Goal: Task Accomplishment & Management: Use online tool/utility

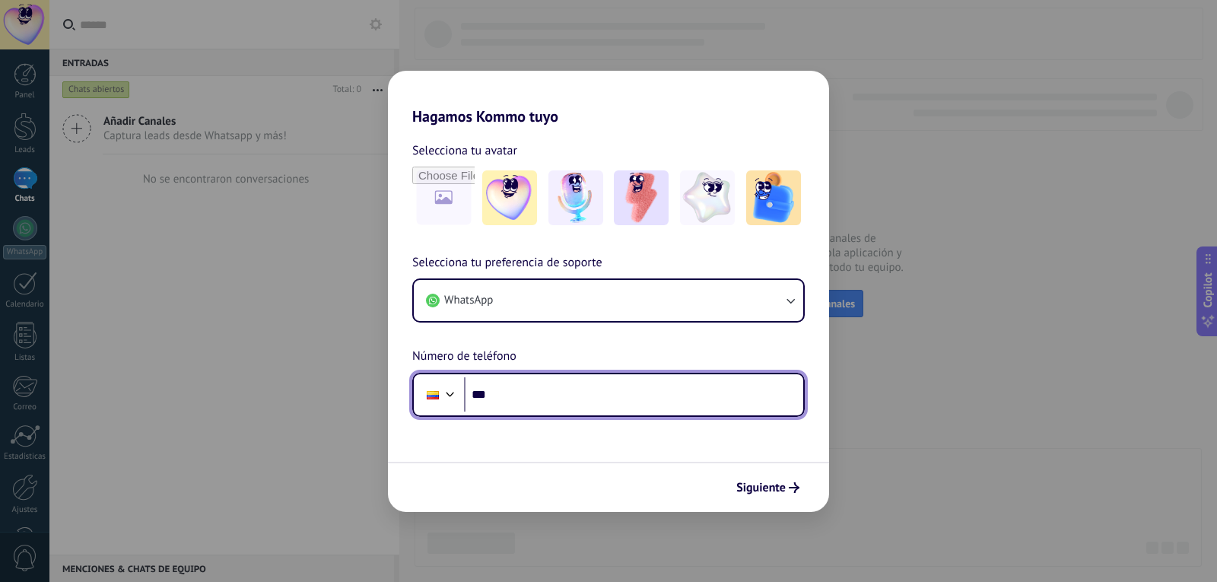
click at [597, 411] on input "***" at bounding box center [633, 394] width 339 height 35
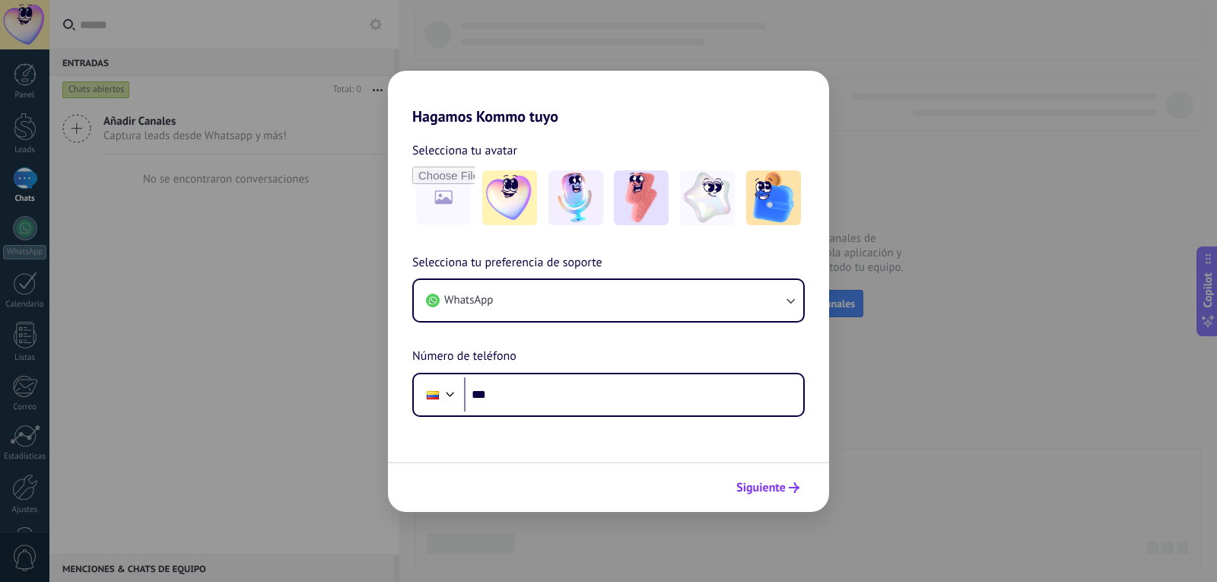
click at [773, 484] on span "Siguiente" at bounding box center [760, 487] width 49 height 11
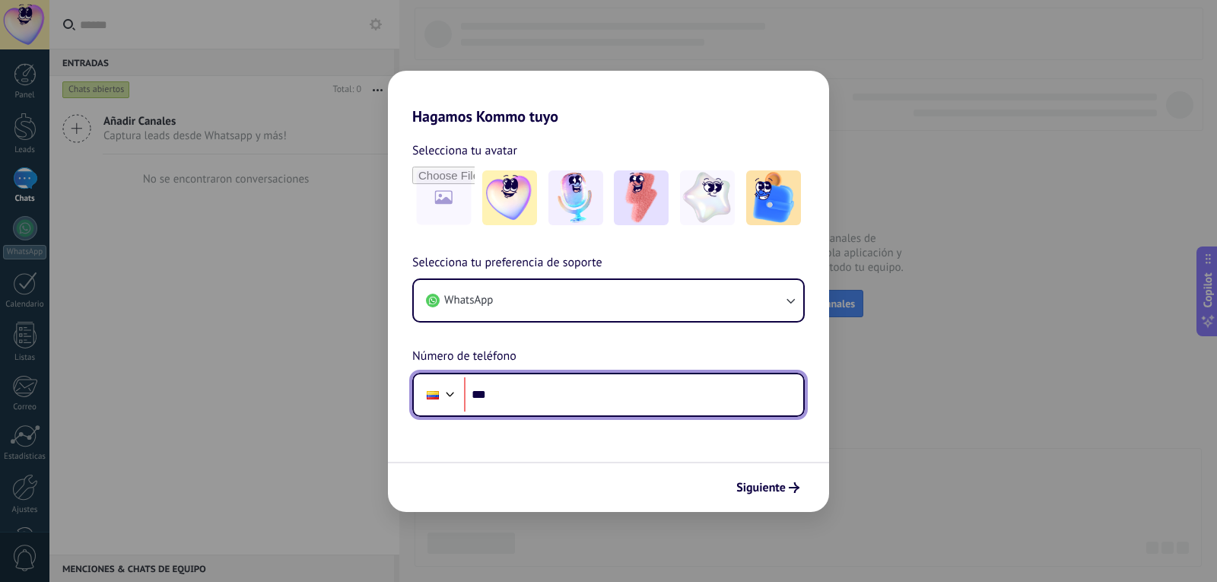
click at [514, 379] on input "***" at bounding box center [633, 394] width 339 height 35
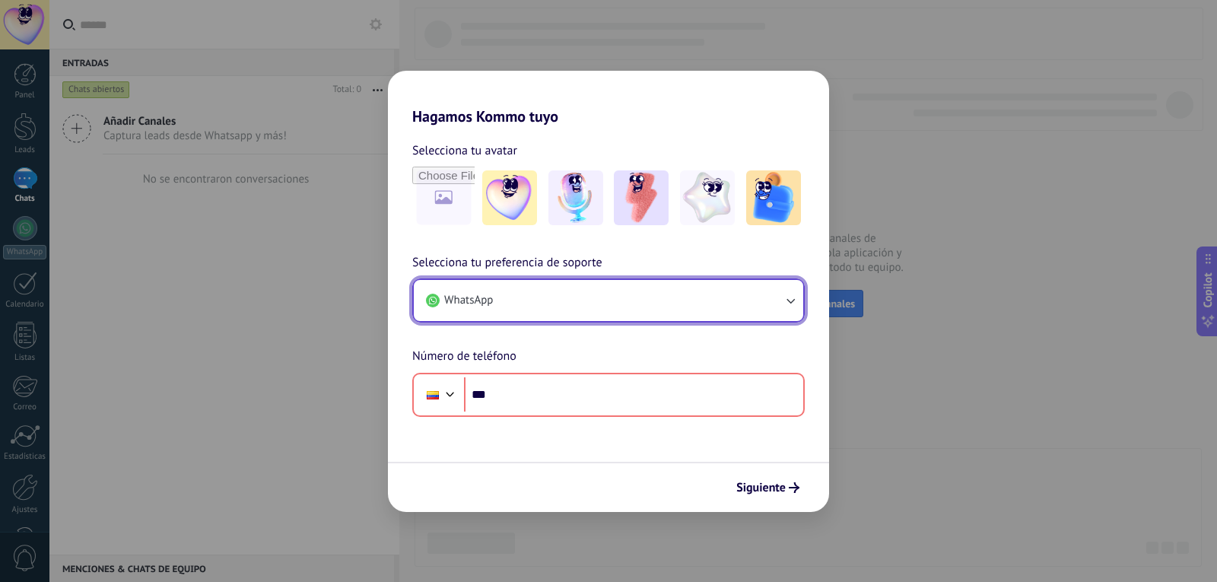
click at [522, 292] on button "WhatsApp" at bounding box center [609, 300] width 390 height 41
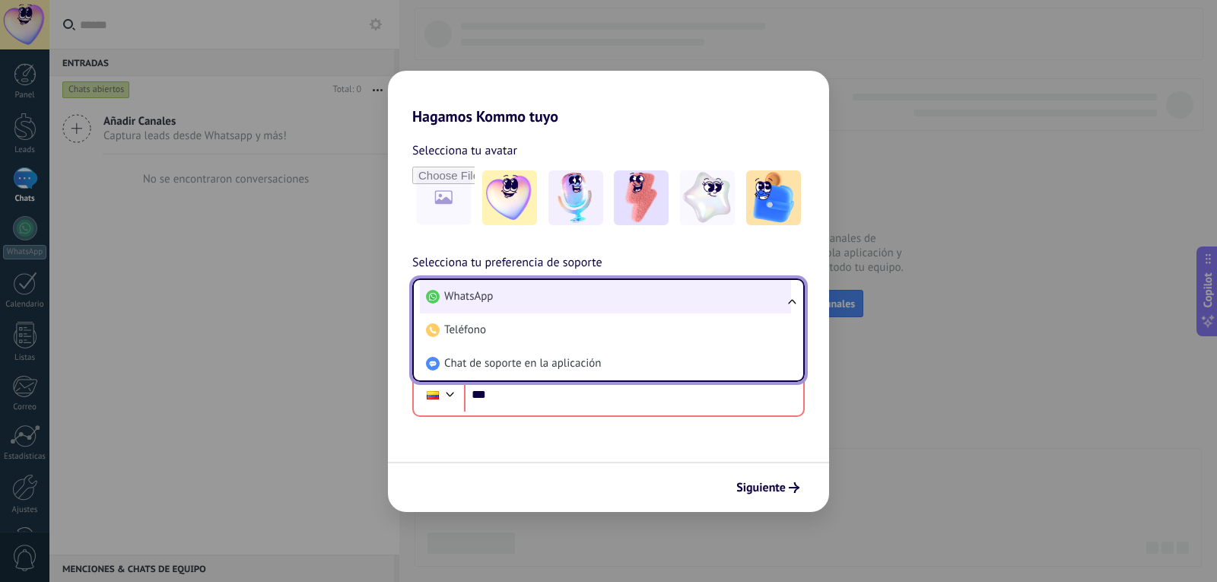
click at [521, 294] on li "WhatsApp" at bounding box center [605, 296] width 371 height 33
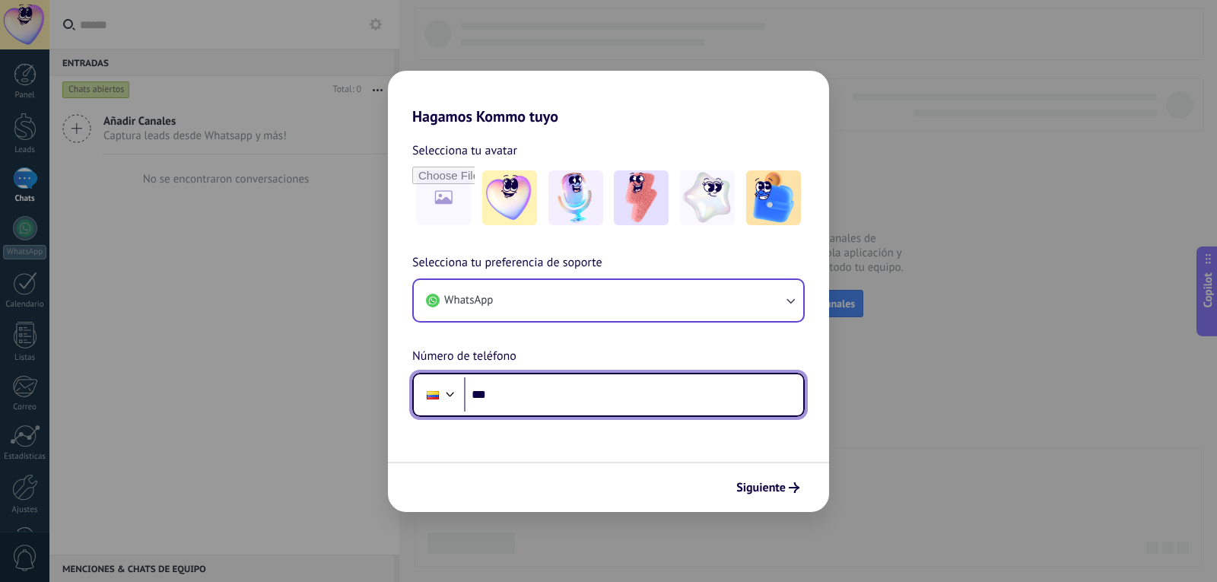
click at [522, 393] on input "***" at bounding box center [633, 394] width 339 height 35
type input "***"
click at [538, 387] on input "***" at bounding box center [633, 394] width 339 height 35
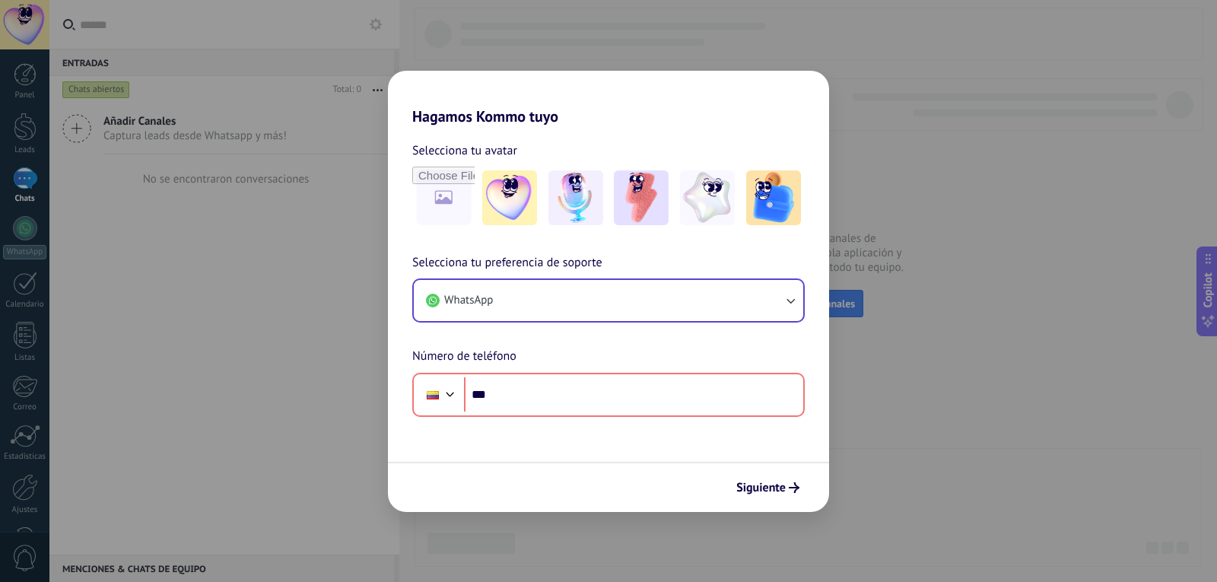
click at [714, 324] on div "Selecciona tu preferencia de soporte WhatsApp Número de teléfono Phone ***" at bounding box center [608, 335] width 441 height 164
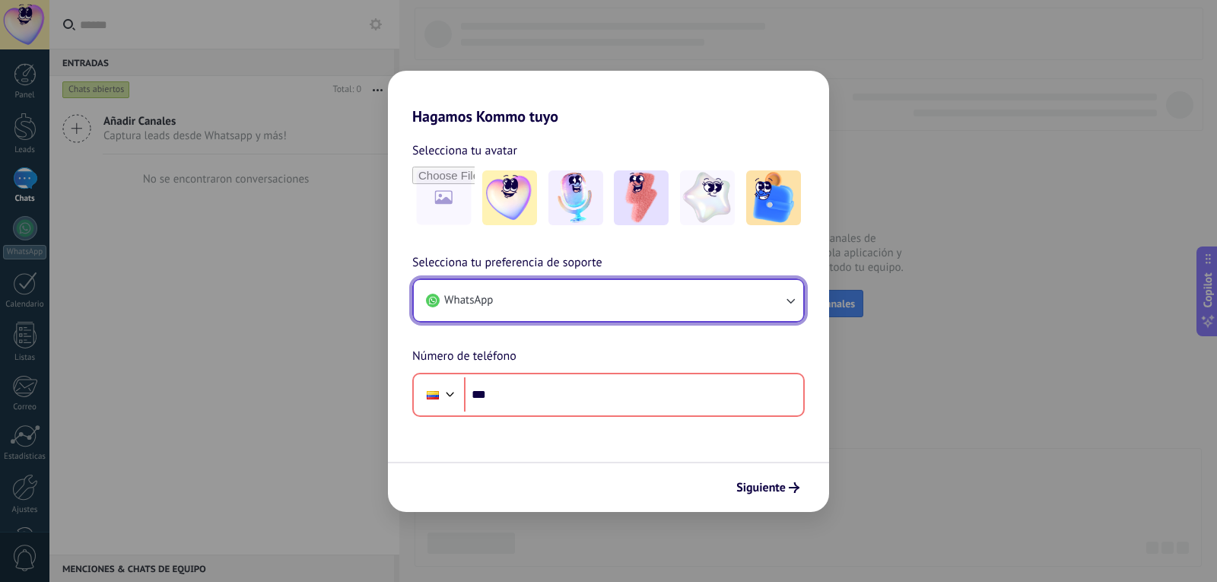
click at [720, 310] on button "WhatsApp" at bounding box center [609, 300] width 390 height 41
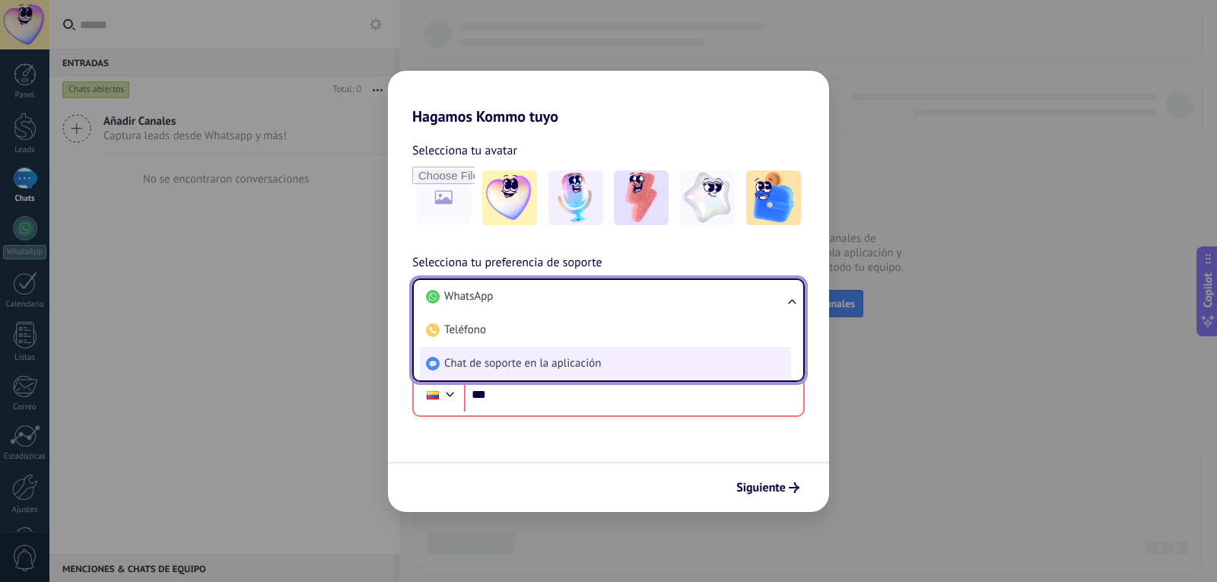
click at [562, 356] on span "Chat de soporte en la aplicación" at bounding box center [522, 363] width 157 height 15
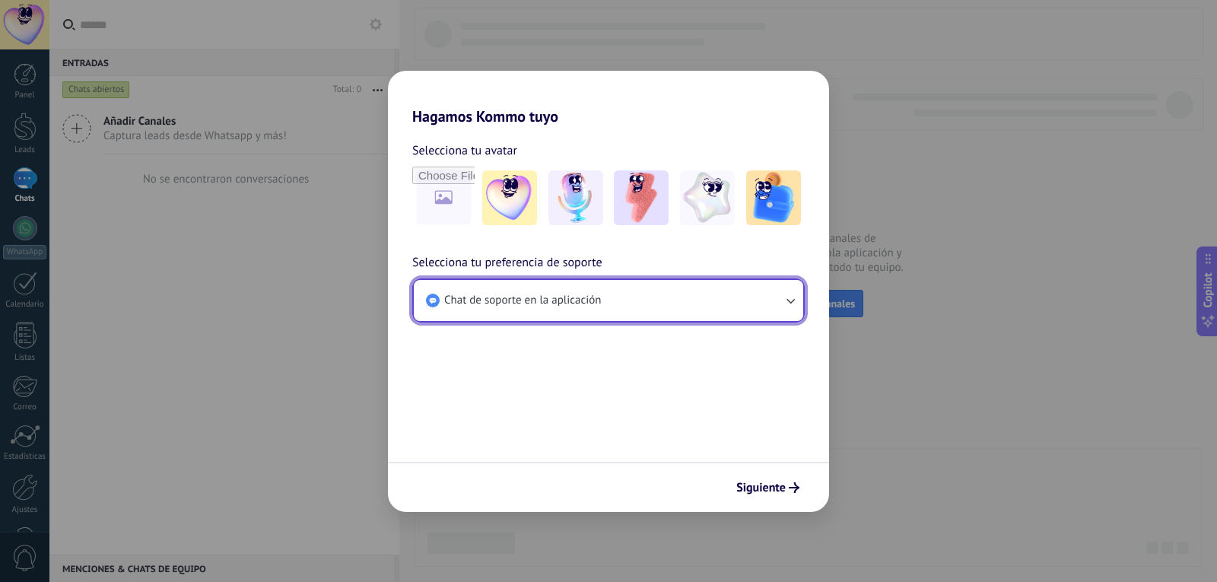
click at [606, 291] on button "Chat de soporte en la aplicación" at bounding box center [609, 300] width 390 height 41
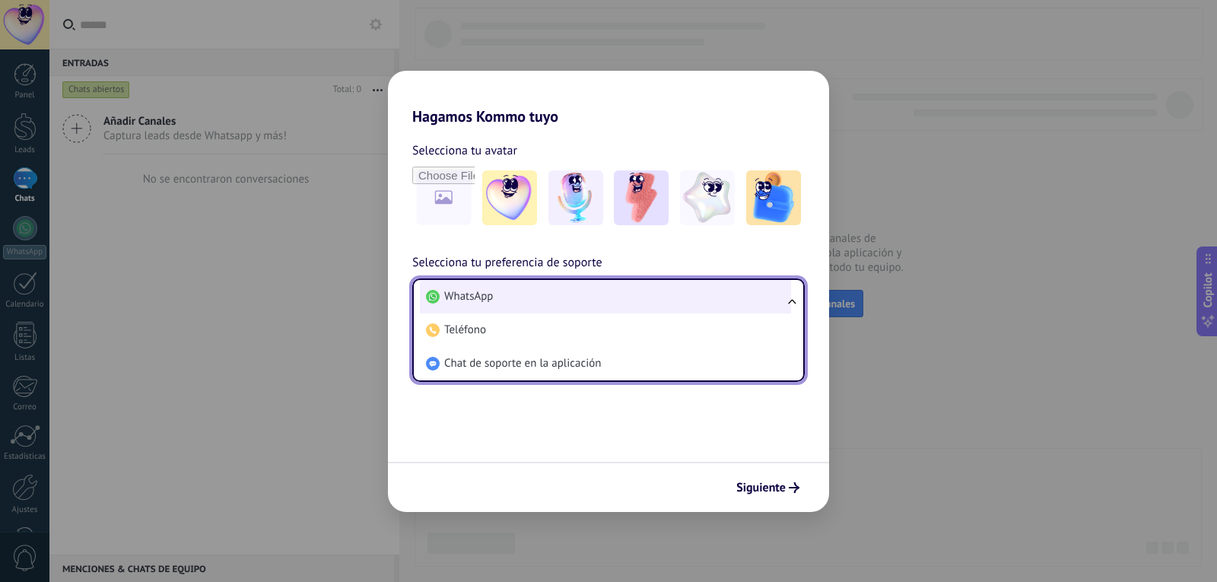
click at [500, 304] on li "WhatsApp" at bounding box center [605, 296] width 371 height 33
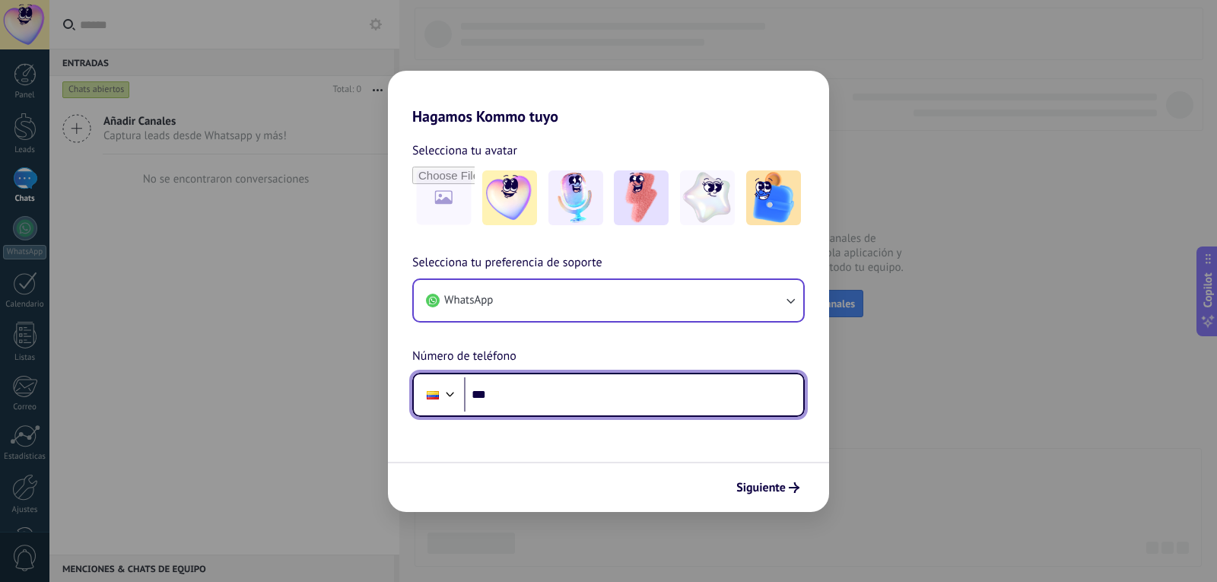
click at [507, 394] on input "***" at bounding box center [633, 394] width 339 height 35
click at [437, 392] on div at bounding box center [433, 395] width 12 height 8
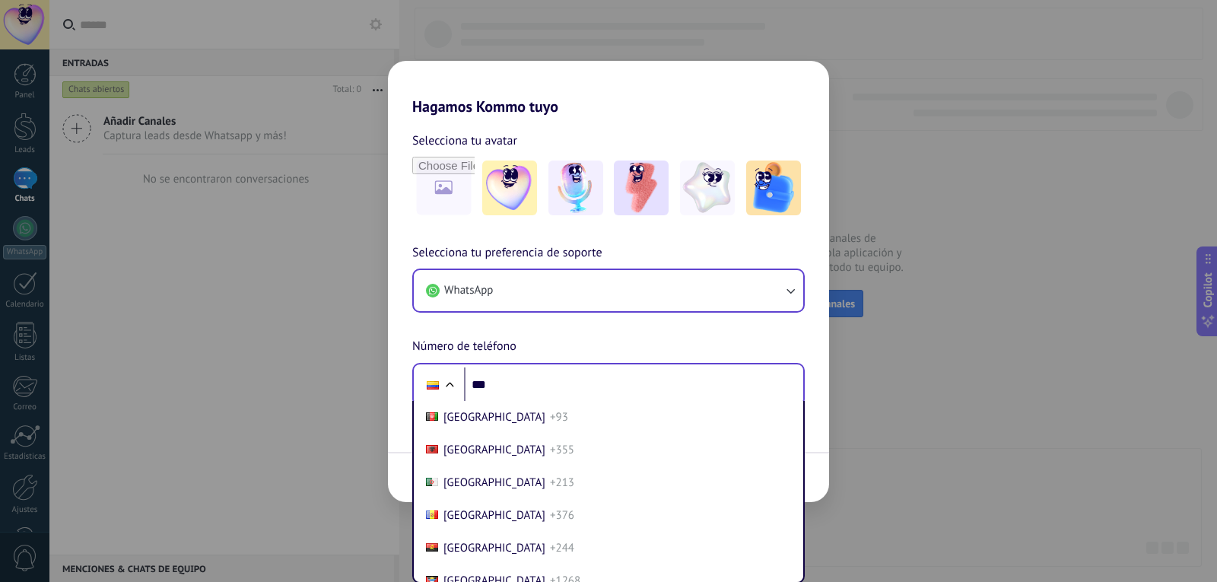
scroll to position [1126, 0]
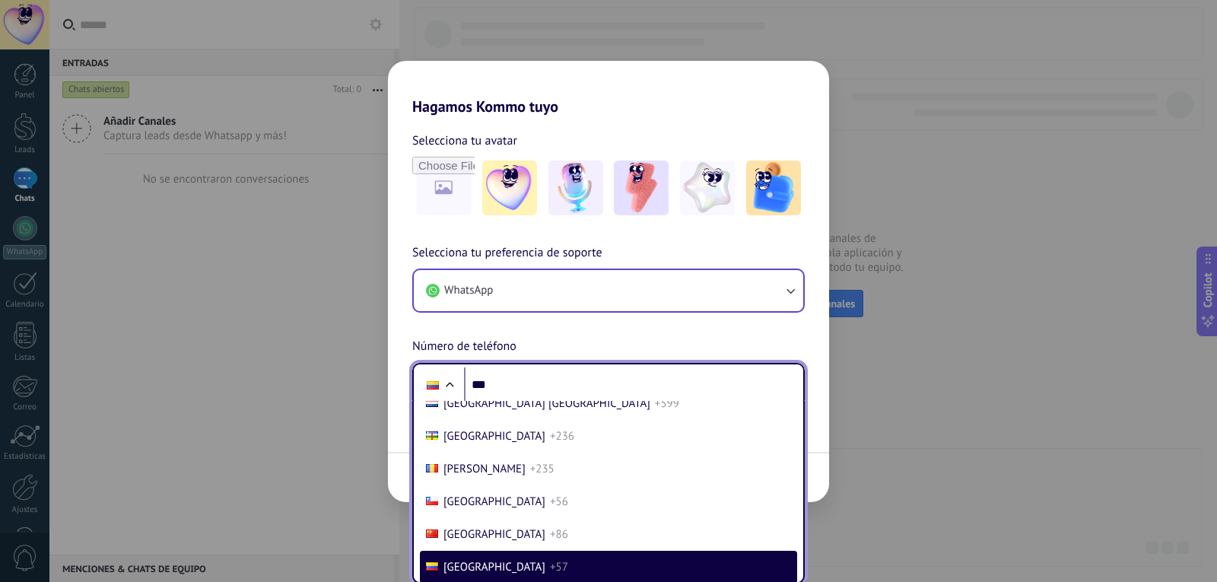
click at [479, 573] on span "[GEOGRAPHIC_DATA]" at bounding box center [495, 567] width 102 height 14
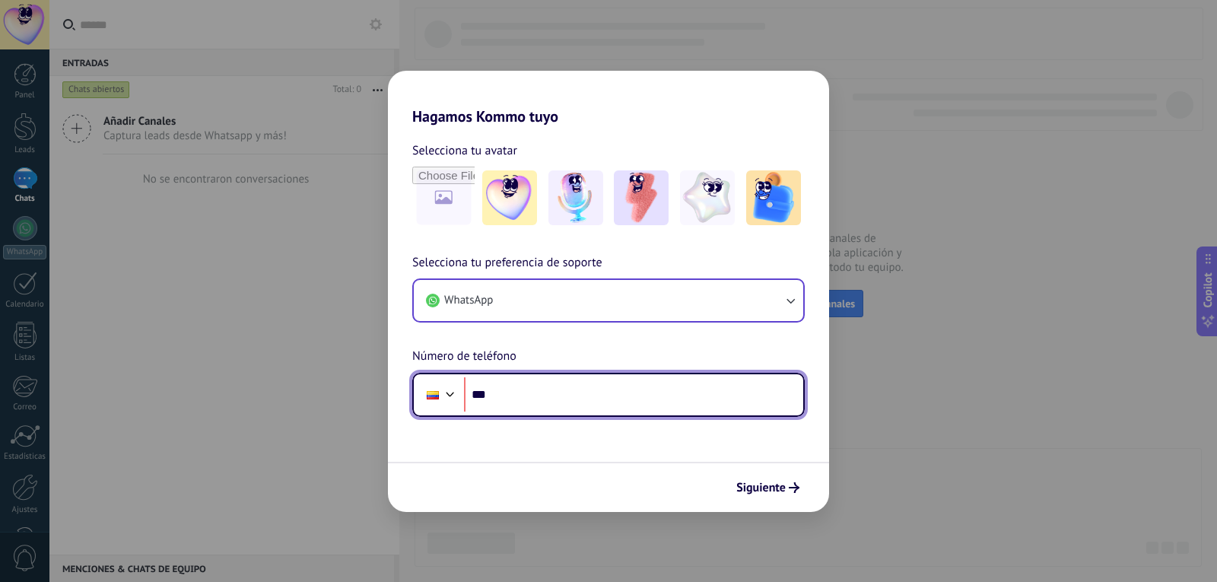
scroll to position [0, 0]
click at [557, 390] on input "***" at bounding box center [633, 394] width 339 height 35
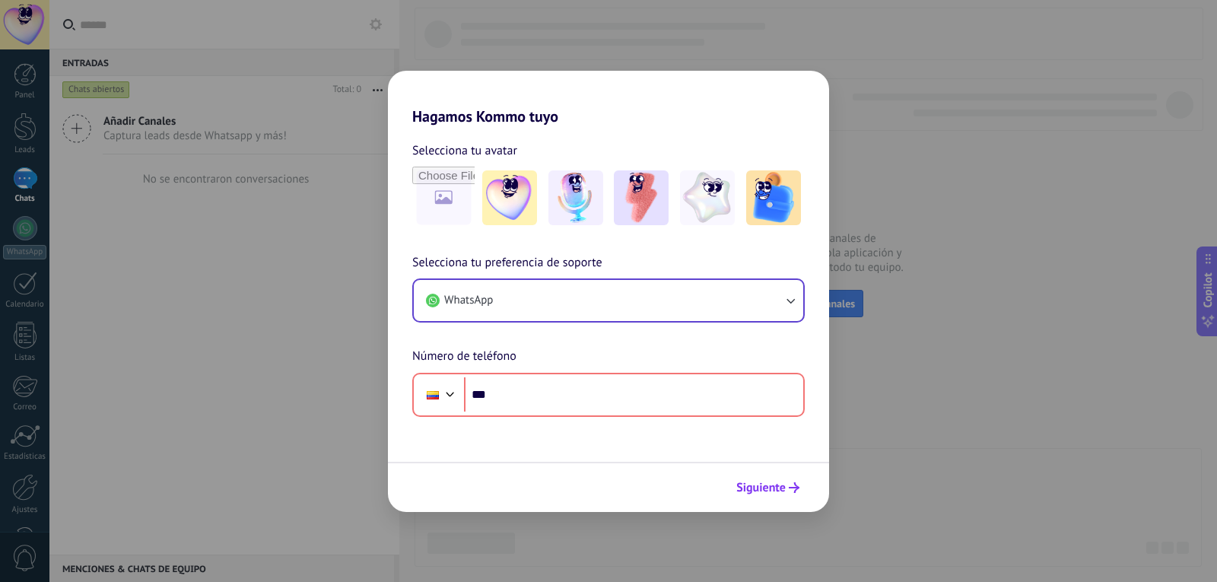
click at [784, 489] on span "Siguiente" at bounding box center [760, 487] width 49 height 11
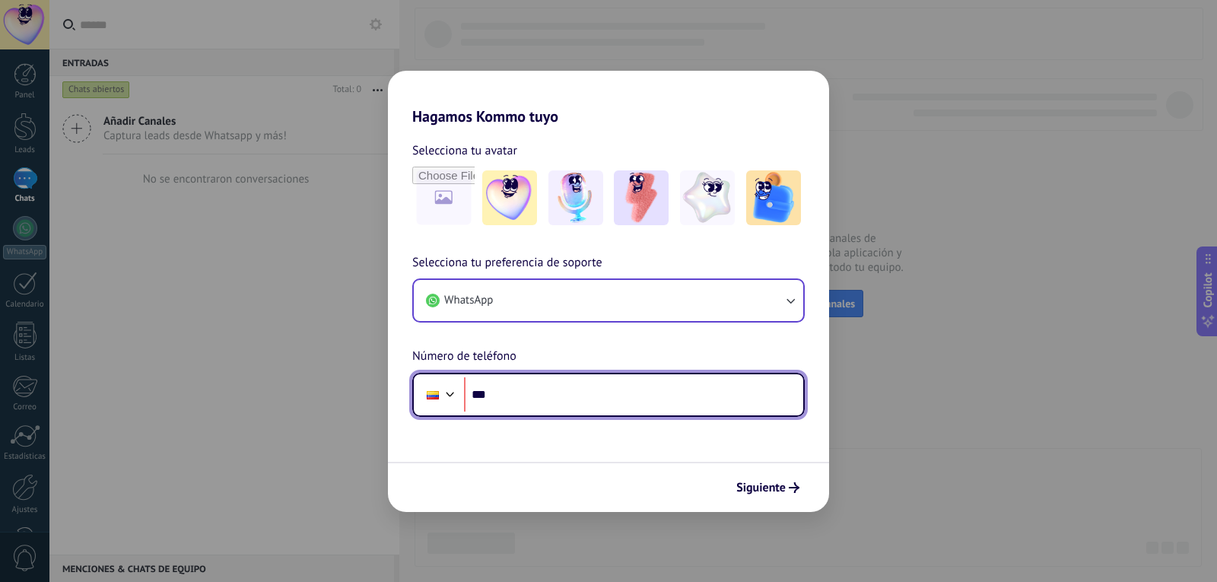
click at [568, 401] on input "***" at bounding box center [633, 394] width 339 height 35
drag, startPoint x: 798, startPoint y: 384, endPoint x: 752, endPoint y: 401, distance: 49.3
click at [798, 384] on input "***" at bounding box center [633, 394] width 339 height 35
paste input "**********"
click at [508, 397] on input "**********" at bounding box center [633, 394] width 339 height 35
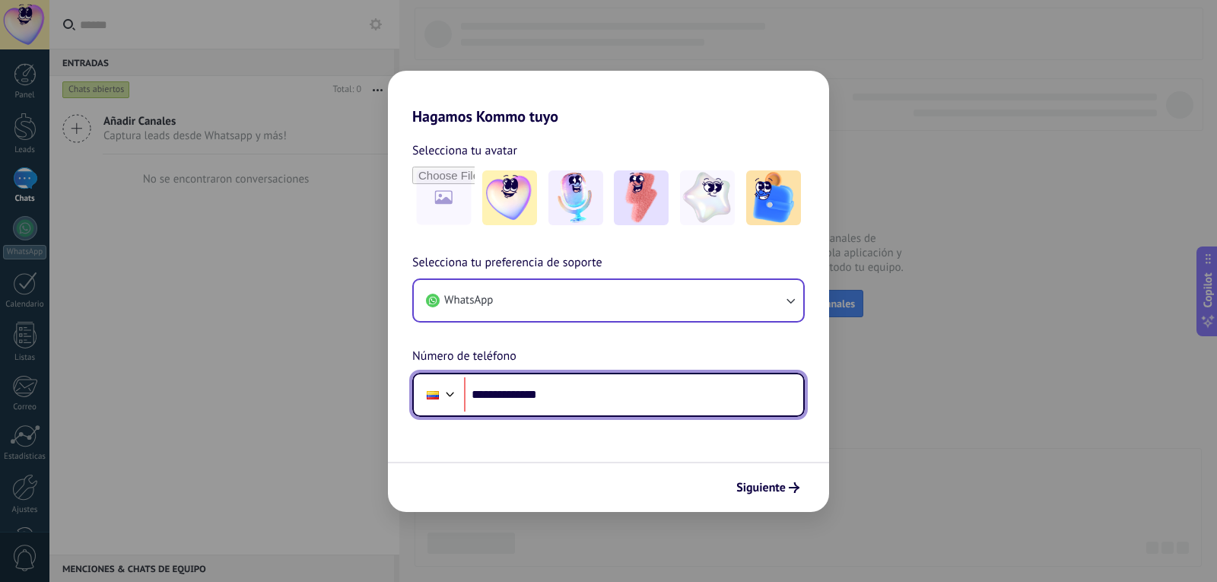
click at [621, 404] on input "**********" at bounding box center [633, 394] width 339 height 35
type input "**********"
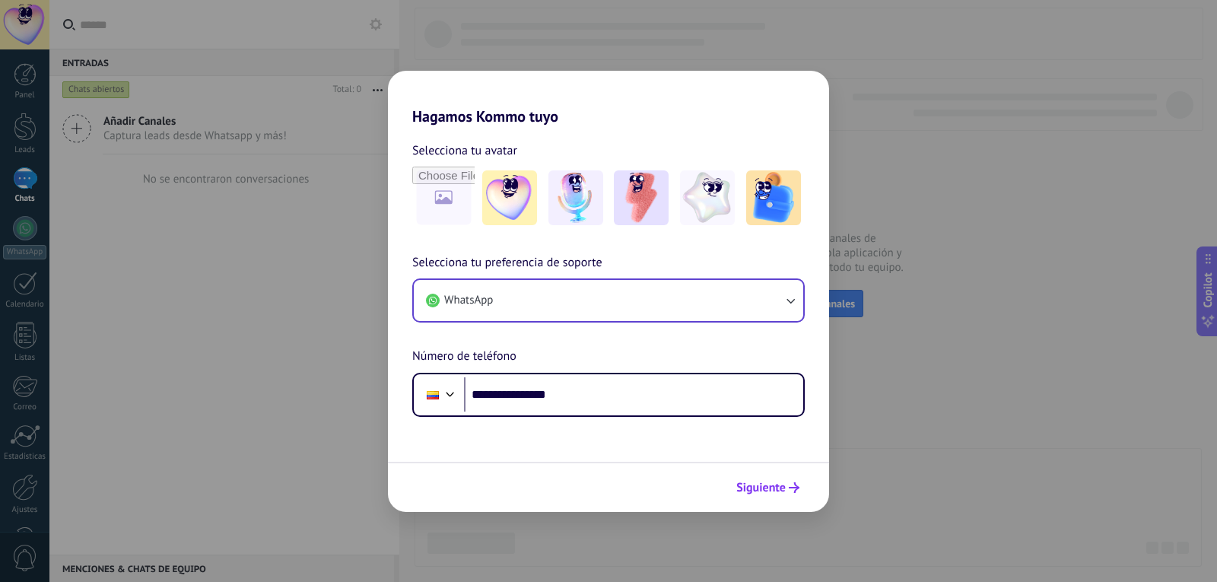
click at [772, 488] on span "Siguiente" at bounding box center [760, 487] width 49 height 11
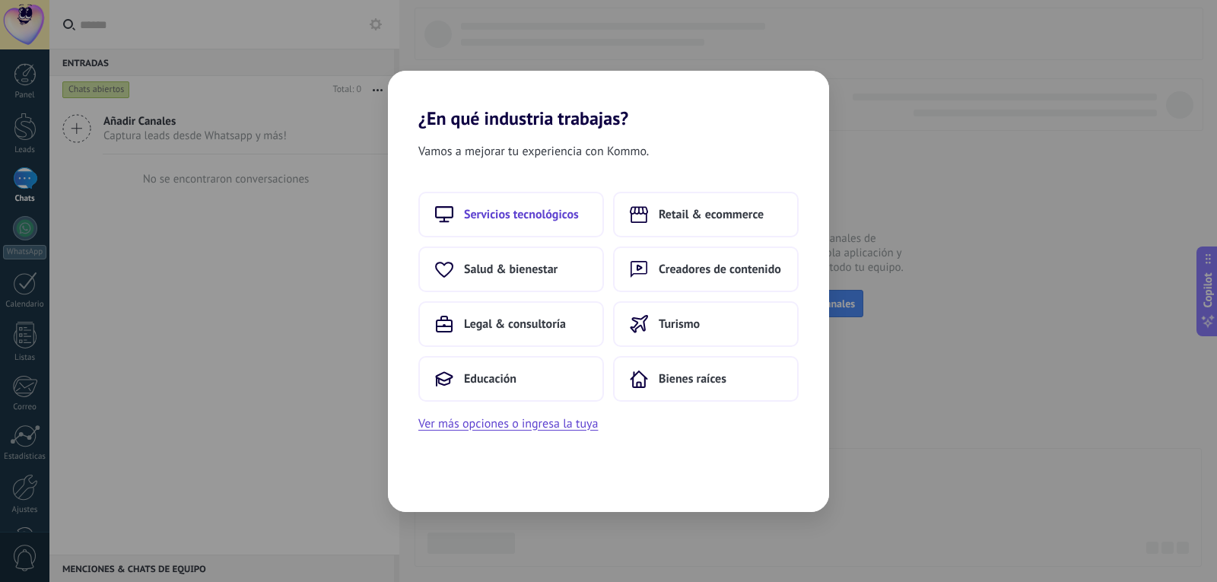
click at [539, 216] on span "Servicios tecnológicos" at bounding box center [521, 214] width 115 height 15
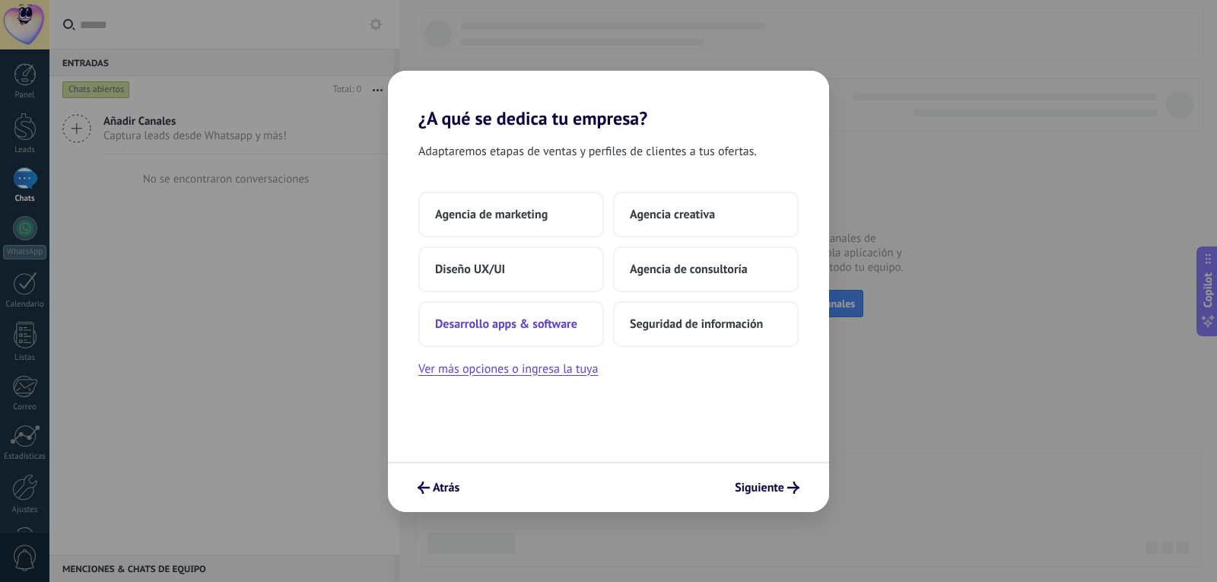
click at [524, 329] on span "Desarrollo apps & software" at bounding box center [506, 323] width 142 height 15
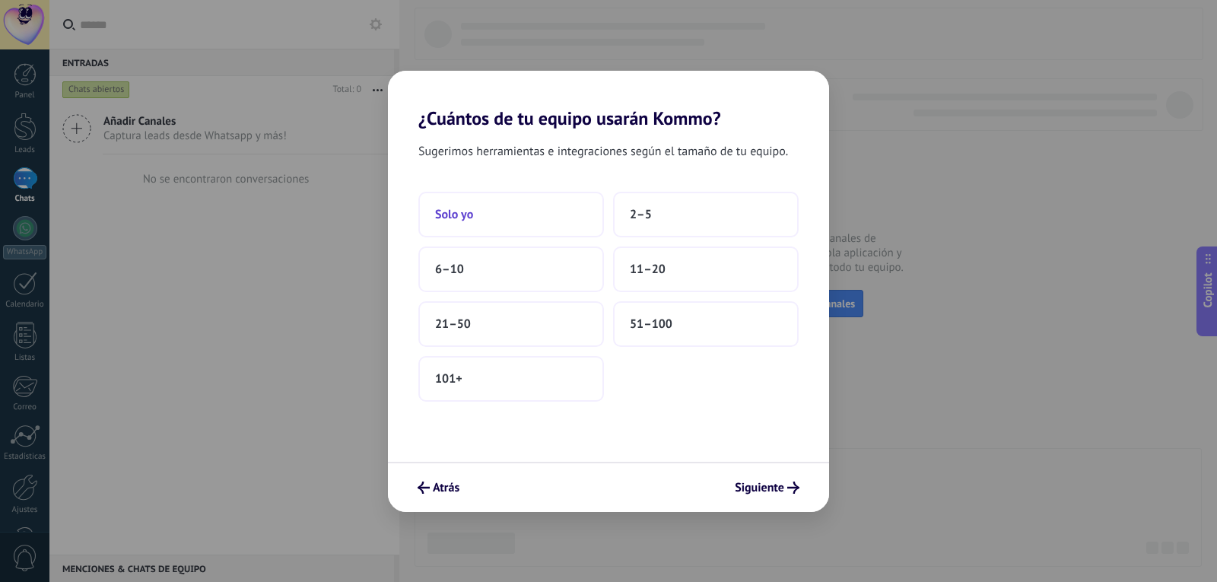
click at [522, 210] on button "Solo yo" at bounding box center [511, 215] width 186 height 46
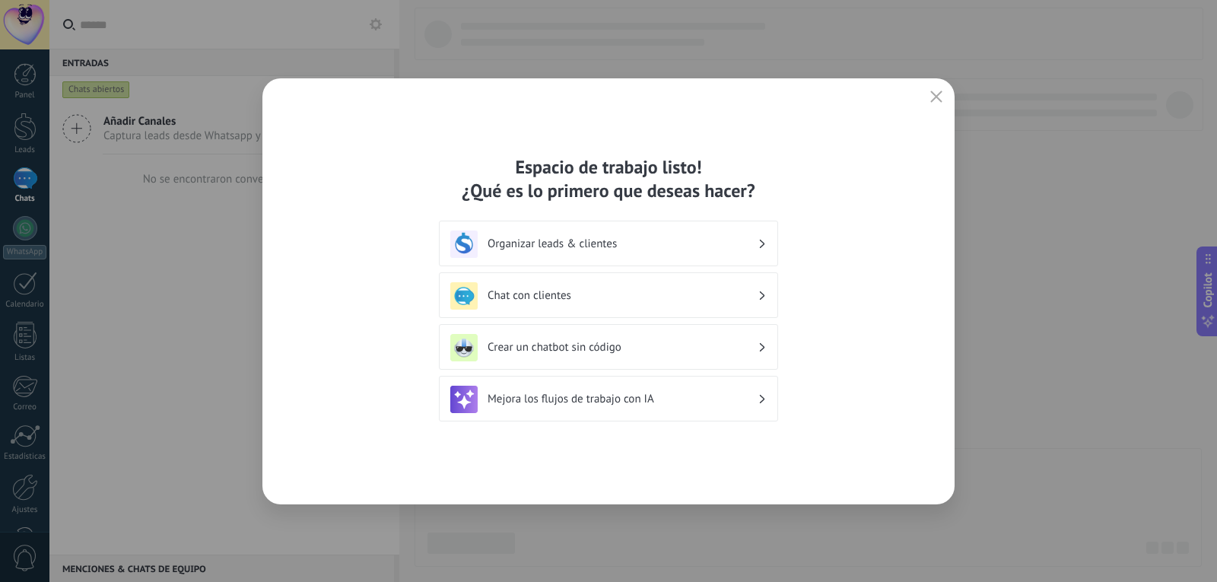
click at [648, 240] on h3 "Organizar leads & clientes" at bounding box center [623, 244] width 270 height 14
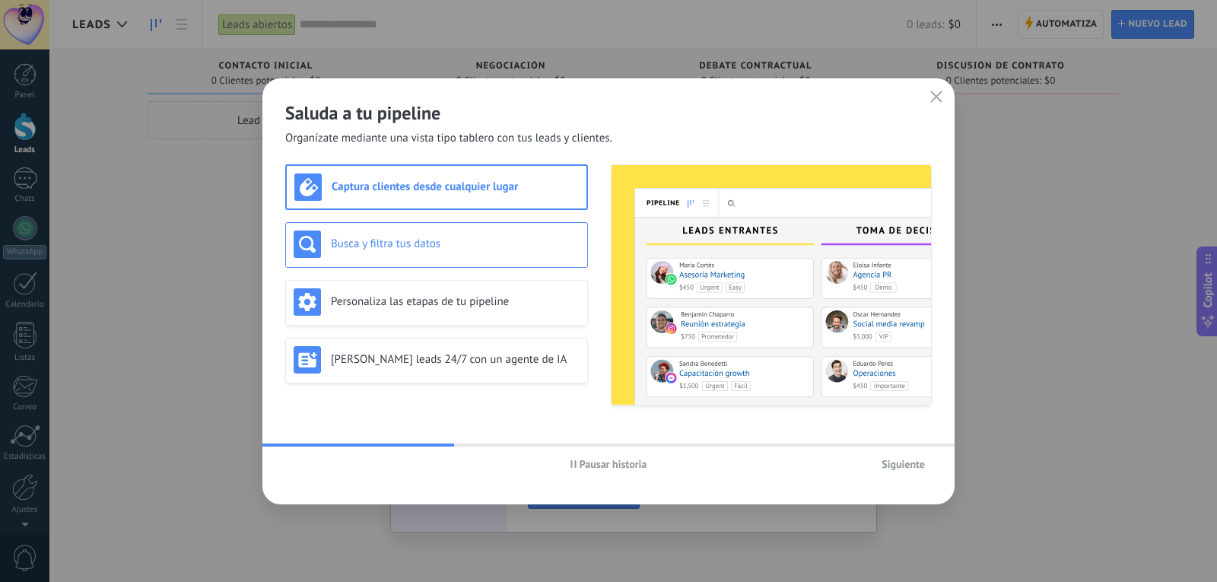
click at [424, 242] on h3 "Busca y filtra tus datos" at bounding box center [455, 244] width 249 height 14
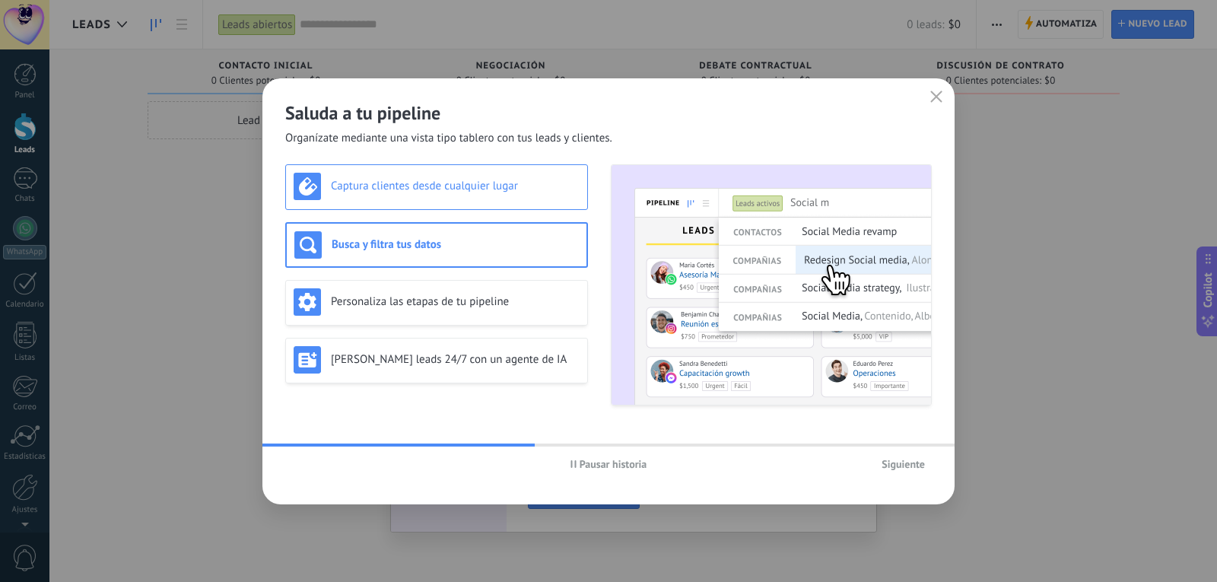
click at [466, 189] on h3 "Captura clientes desde cualquier lugar" at bounding box center [455, 186] width 249 height 14
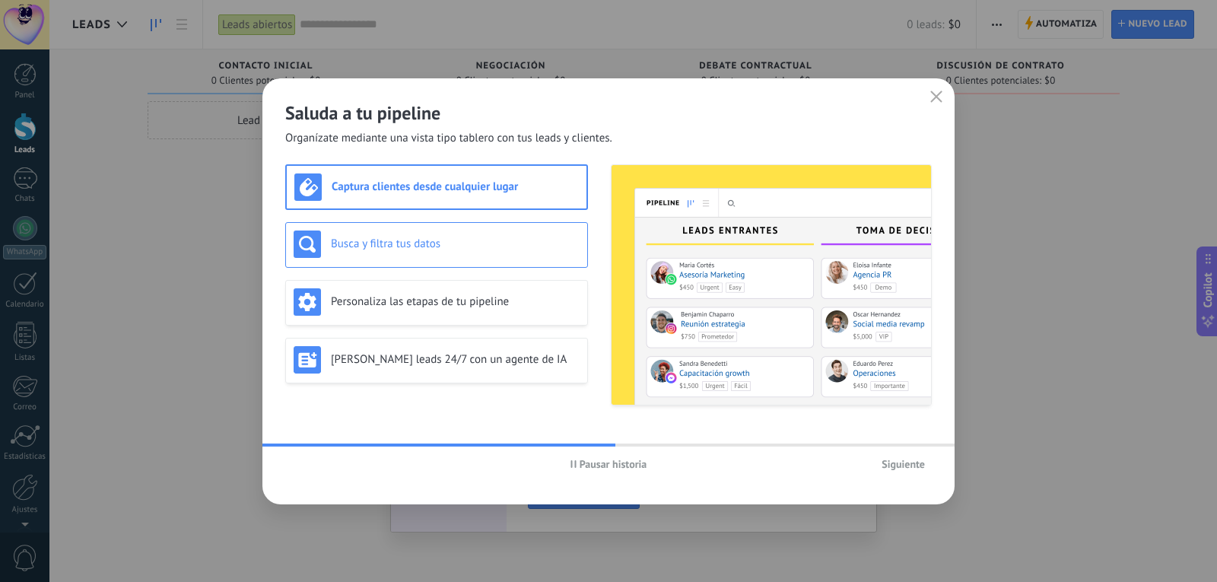
click at [476, 246] on h3 "Busca y filtra tus datos" at bounding box center [455, 244] width 249 height 14
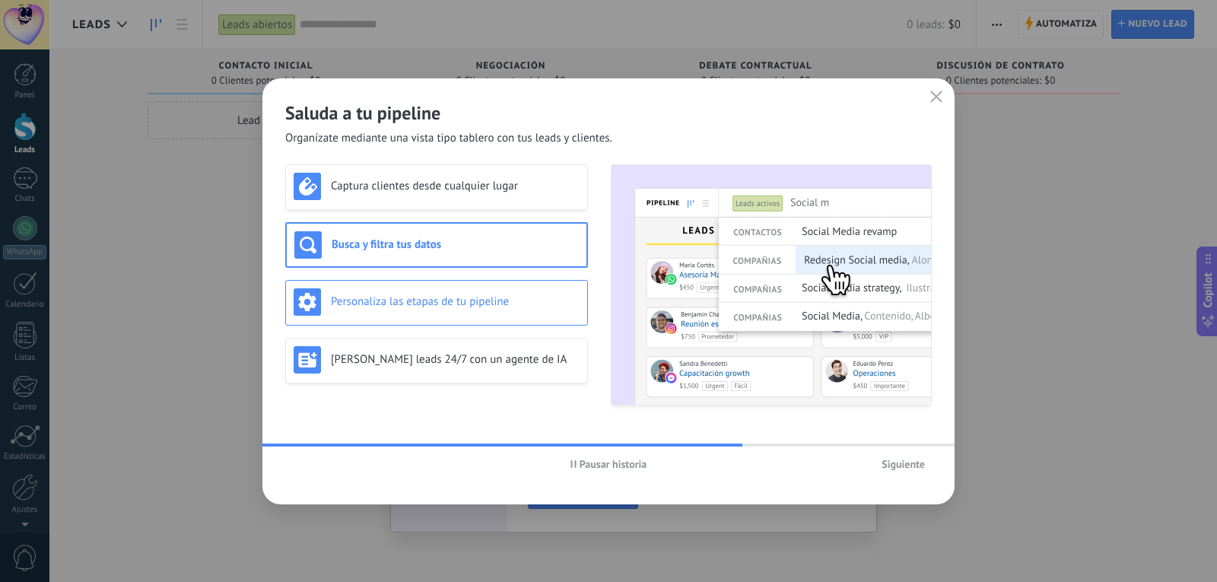
click at [489, 294] on h3 "Personaliza las etapas de tu pipeline" at bounding box center [455, 301] width 249 height 14
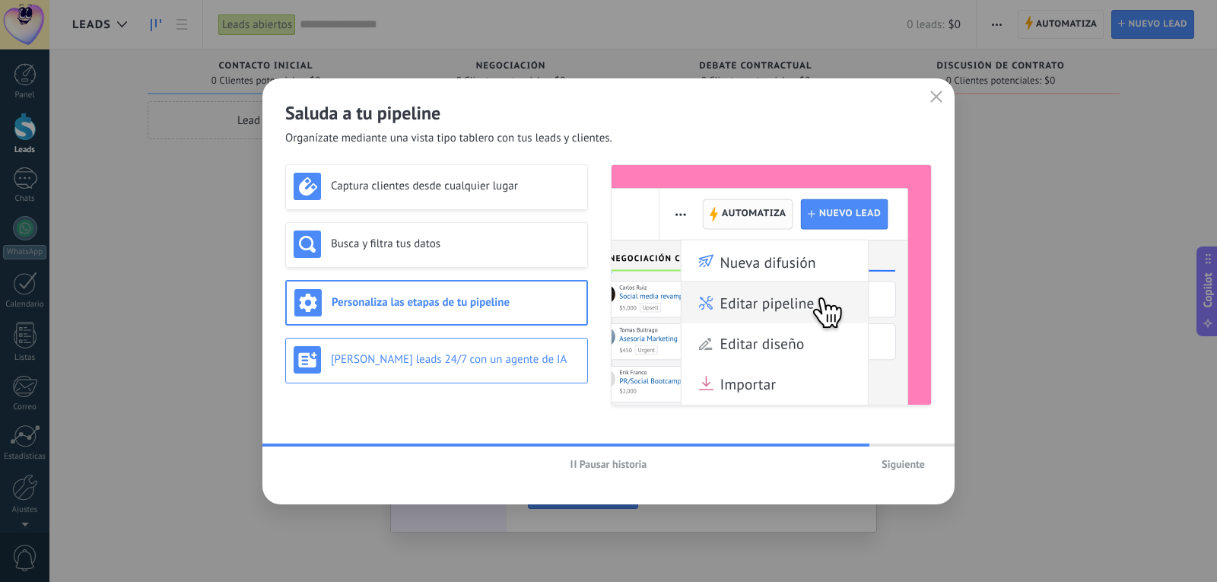
click at [495, 356] on h3 "[PERSON_NAME] leads 24/7 con un agente de IA" at bounding box center [455, 359] width 249 height 14
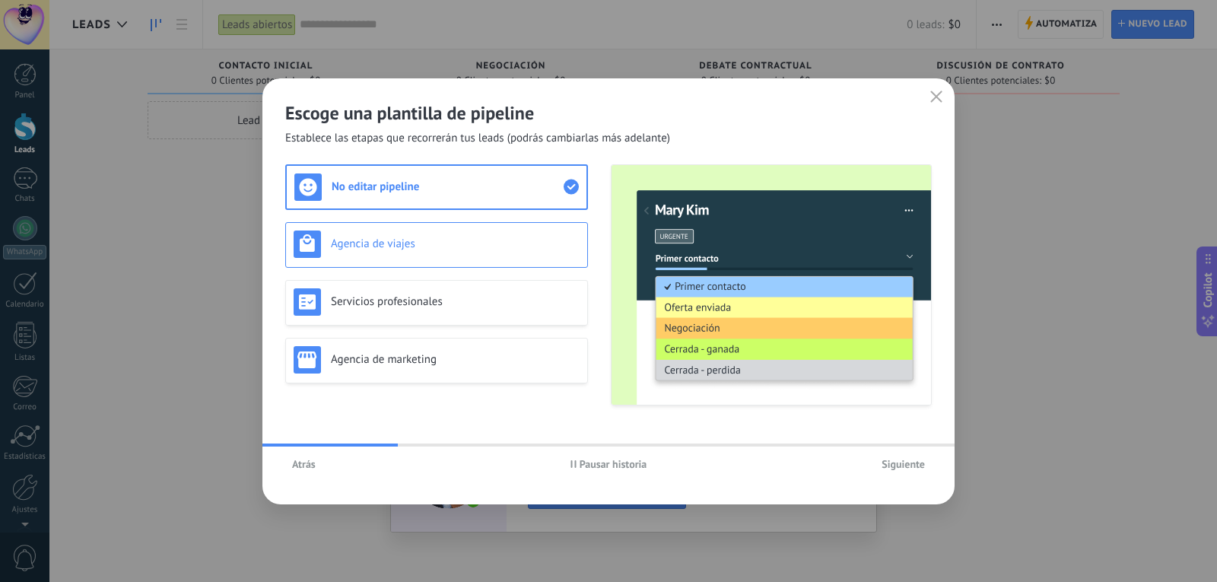
click at [418, 244] on h3 "Agencia de viajes" at bounding box center [455, 244] width 249 height 14
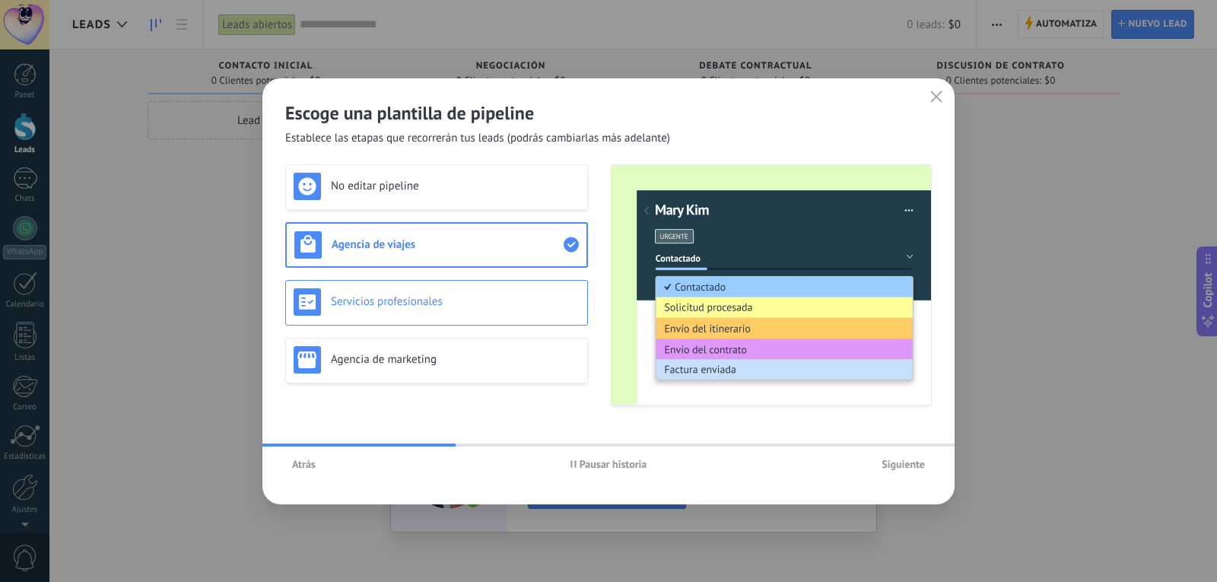
click at [433, 298] on h3 "Servicios profesionales" at bounding box center [455, 301] width 249 height 14
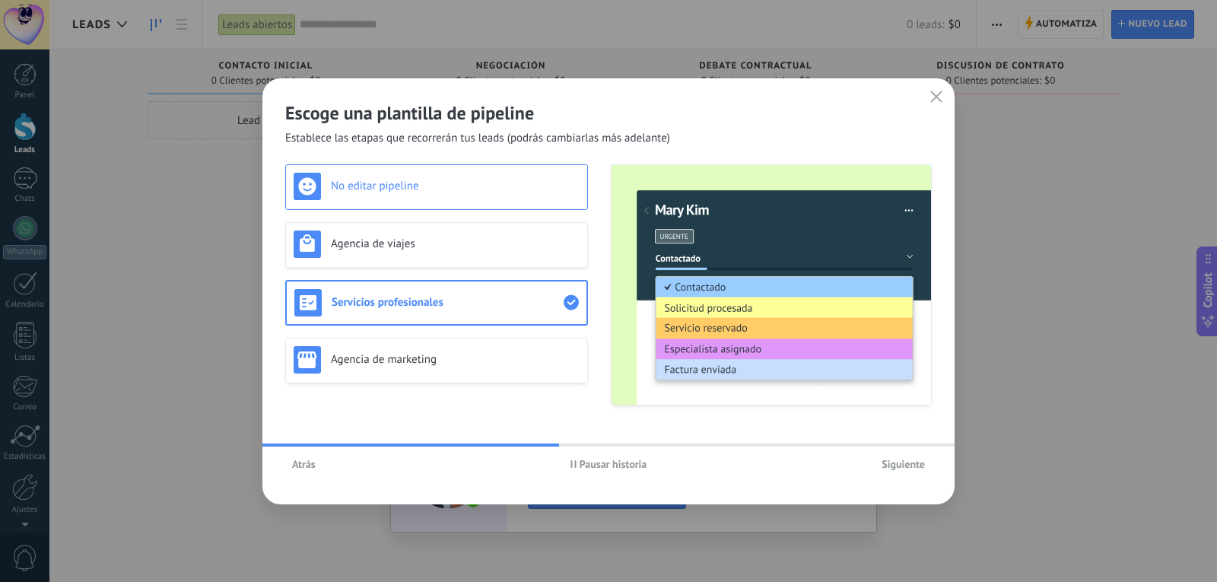
click at [459, 196] on div "No editar pipeline" at bounding box center [437, 186] width 286 height 27
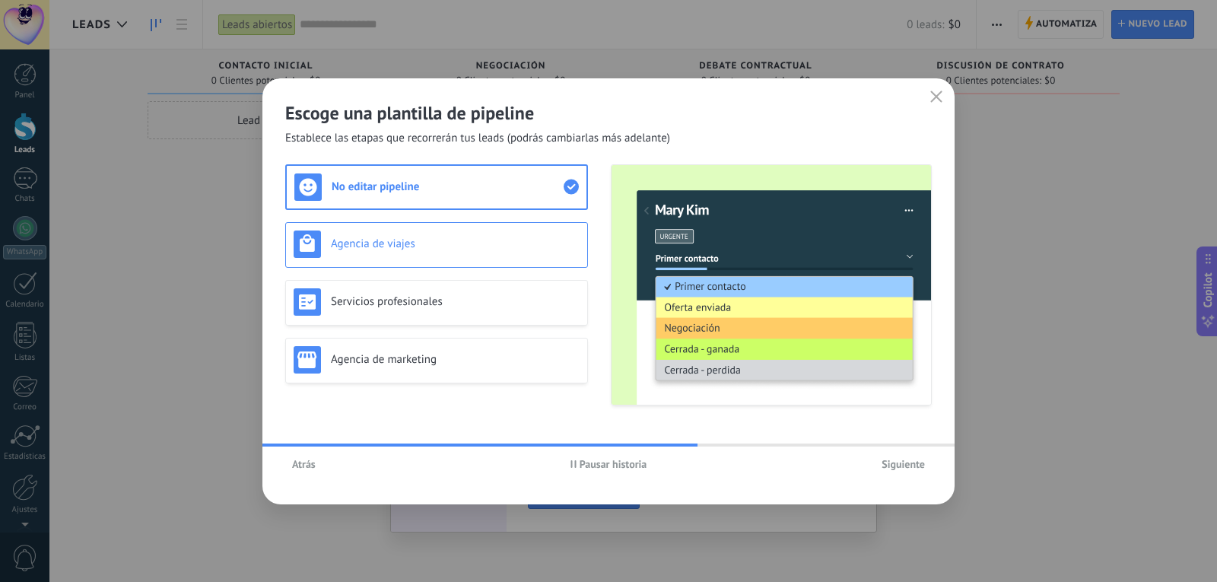
click at [482, 241] on h3 "Agencia de viajes" at bounding box center [455, 244] width 249 height 14
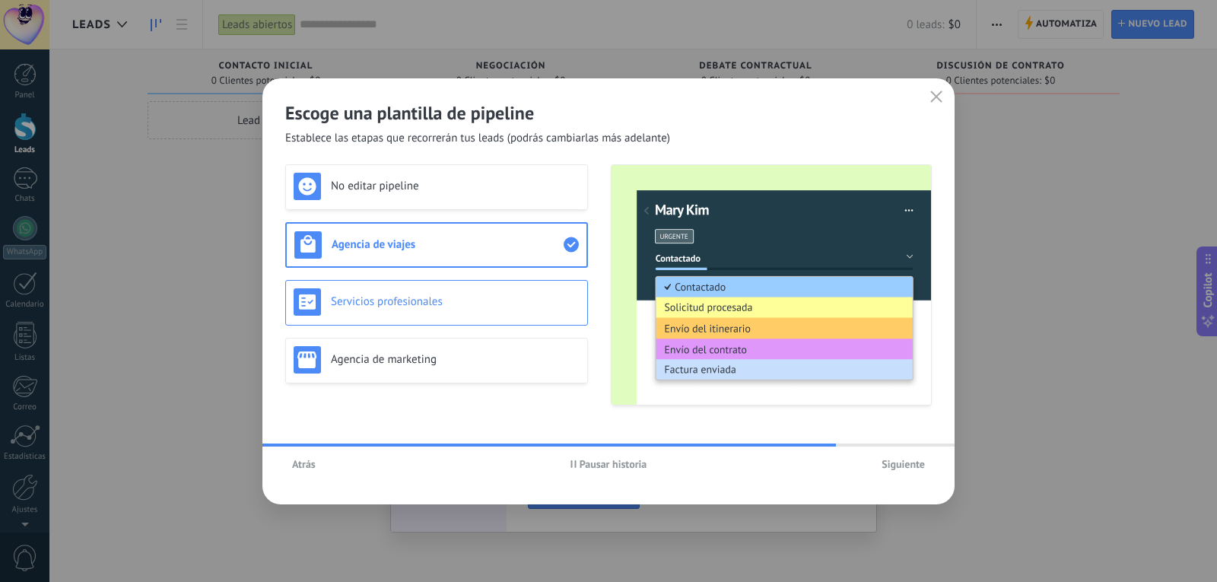
click at [481, 300] on h3 "Servicios profesionales" at bounding box center [455, 301] width 249 height 14
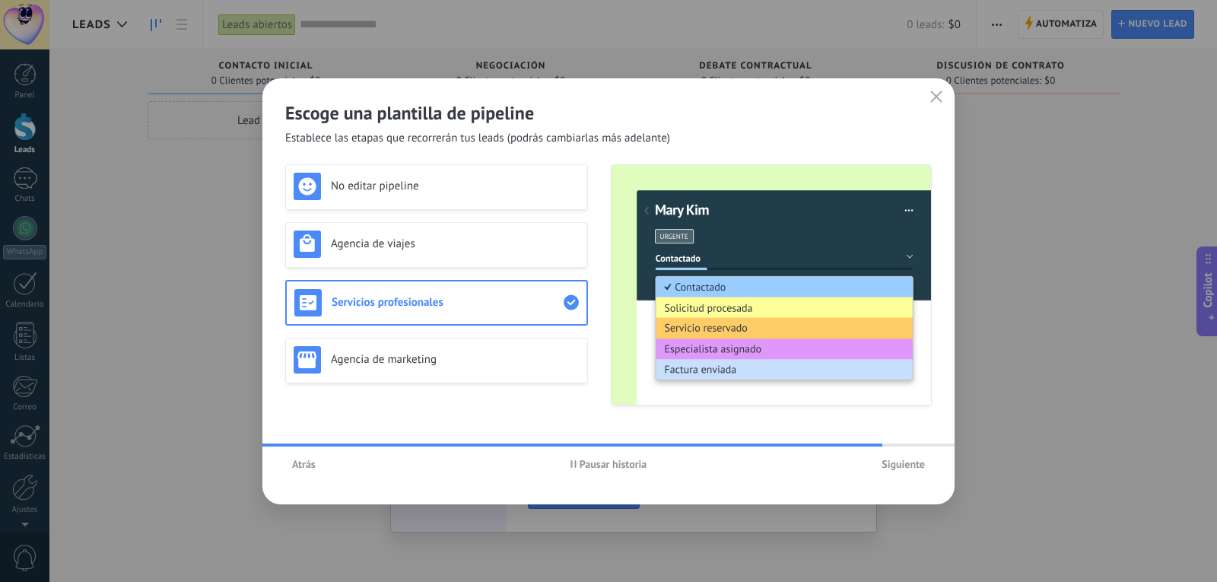
click at [582, 453] on div "Pausar historia" at bounding box center [608, 464] width 215 height 23
click at [577, 460] on span "Pausar historia" at bounding box center [609, 464] width 77 height 11
click at [518, 352] on h3 "Agencia de marketing" at bounding box center [455, 359] width 249 height 14
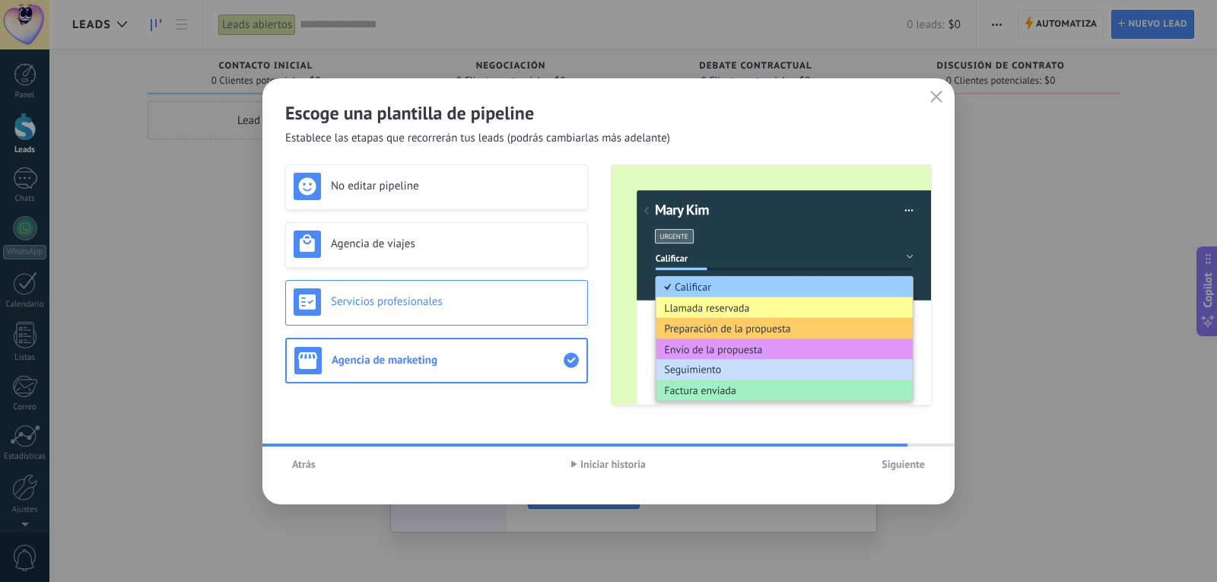
click at [498, 310] on div "Servicios profesionales" at bounding box center [437, 301] width 286 height 27
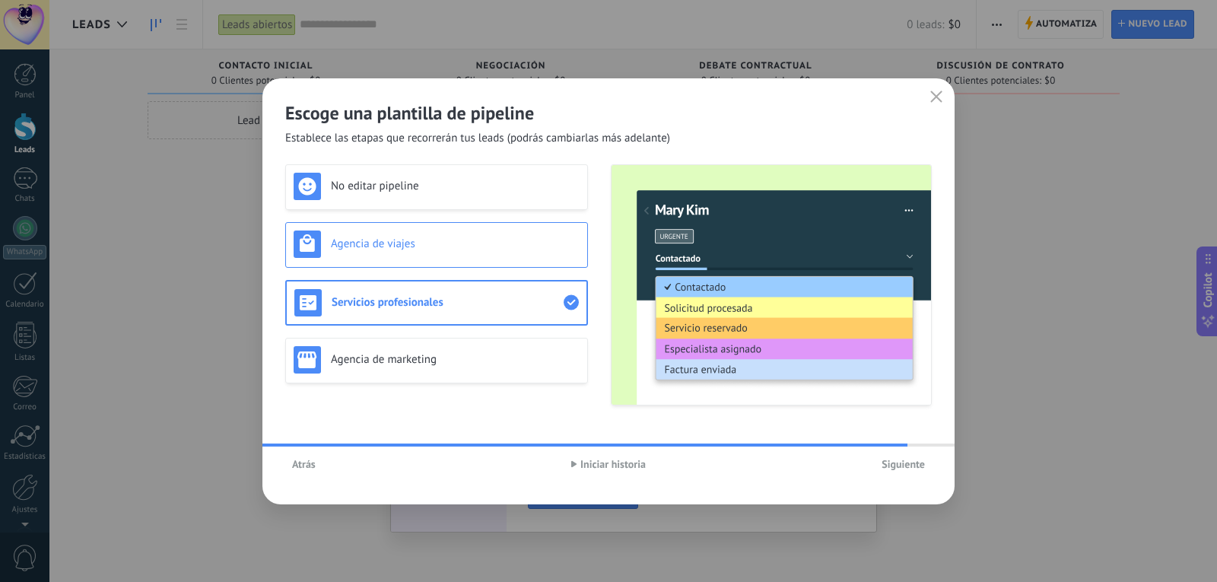
click at [503, 247] on h3 "Agencia de viajes" at bounding box center [455, 244] width 249 height 14
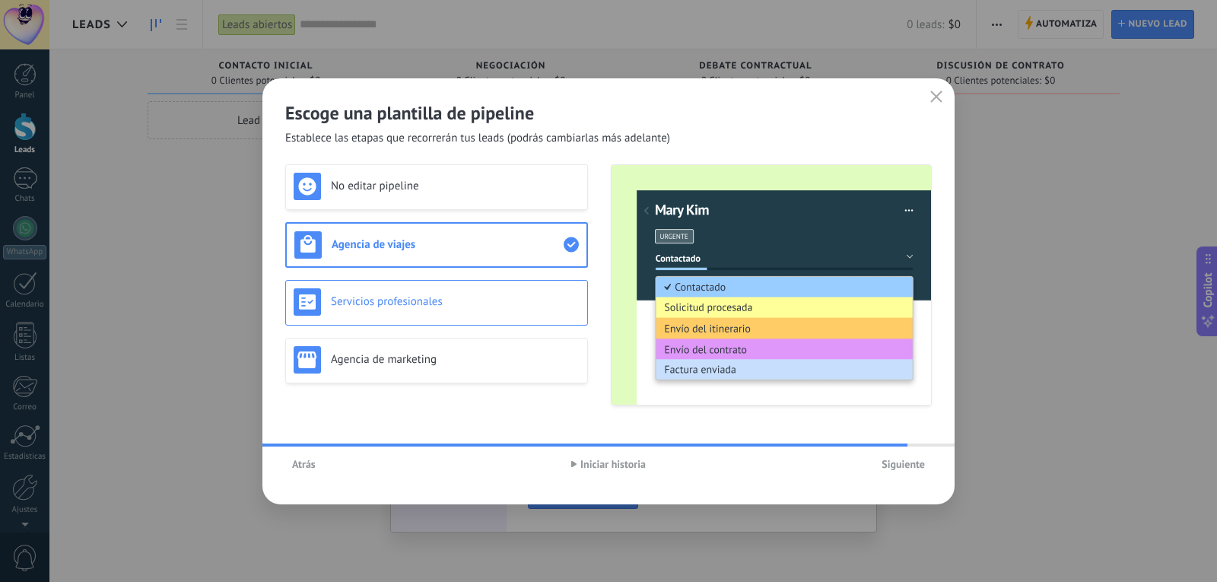
click at [482, 316] on div "Servicios profesionales" at bounding box center [436, 303] width 303 height 46
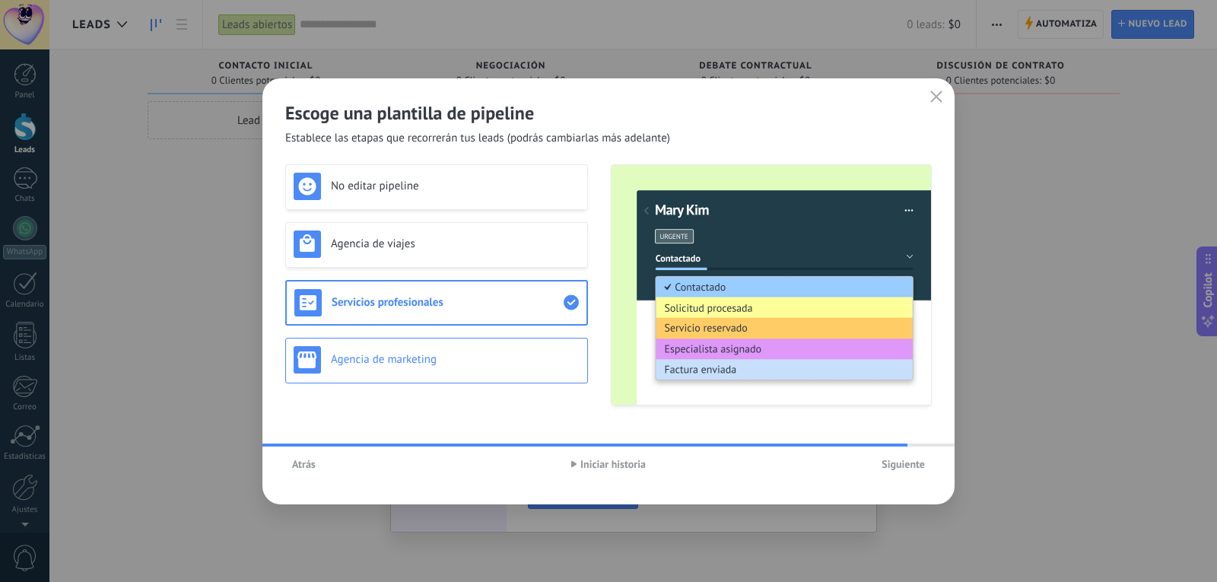
click at [496, 349] on div "Agencia de marketing" at bounding box center [437, 359] width 286 height 27
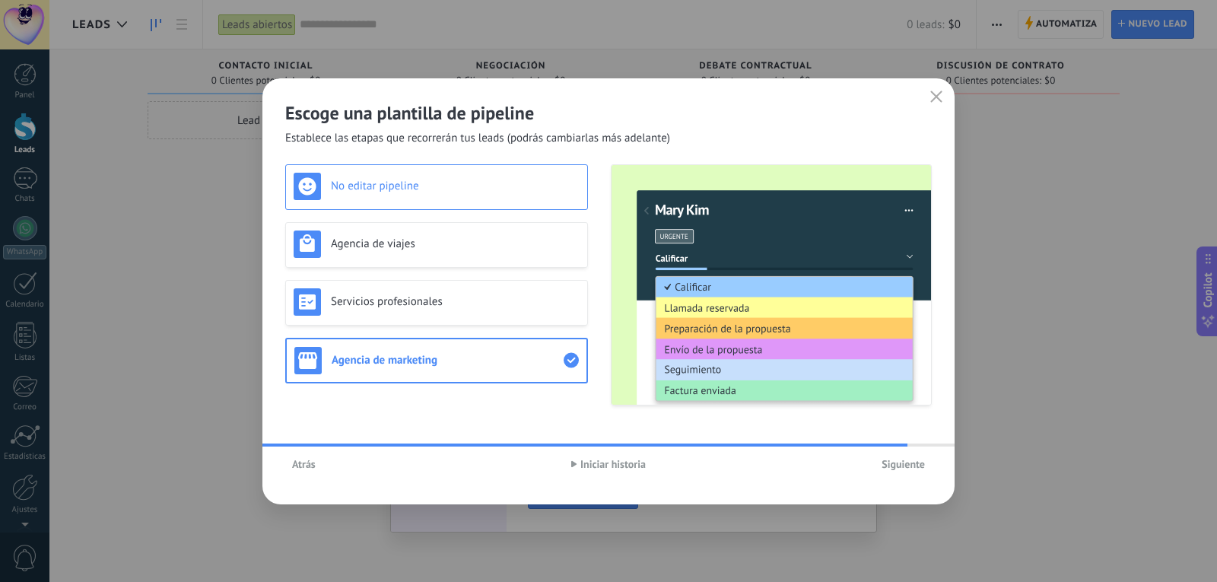
click at [390, 192] on h3 "No editar pipeline" at bounding box center [455, 186] width 249 height 14
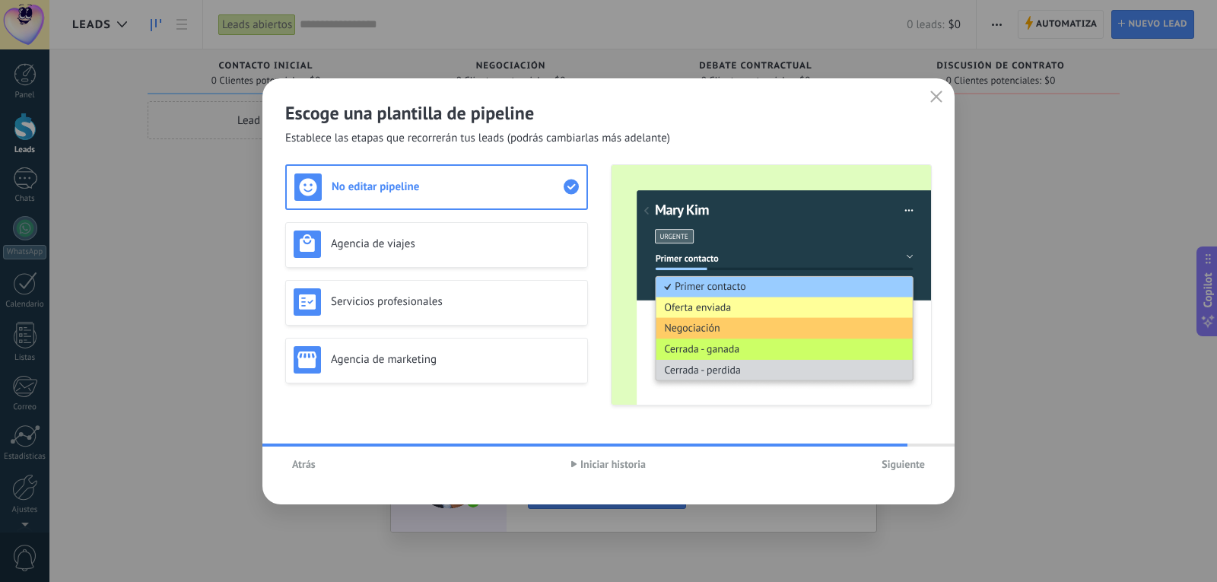
click at [642, 464] on span "Iniciar historia" at bounding box center [612, 464] width 65 height 11
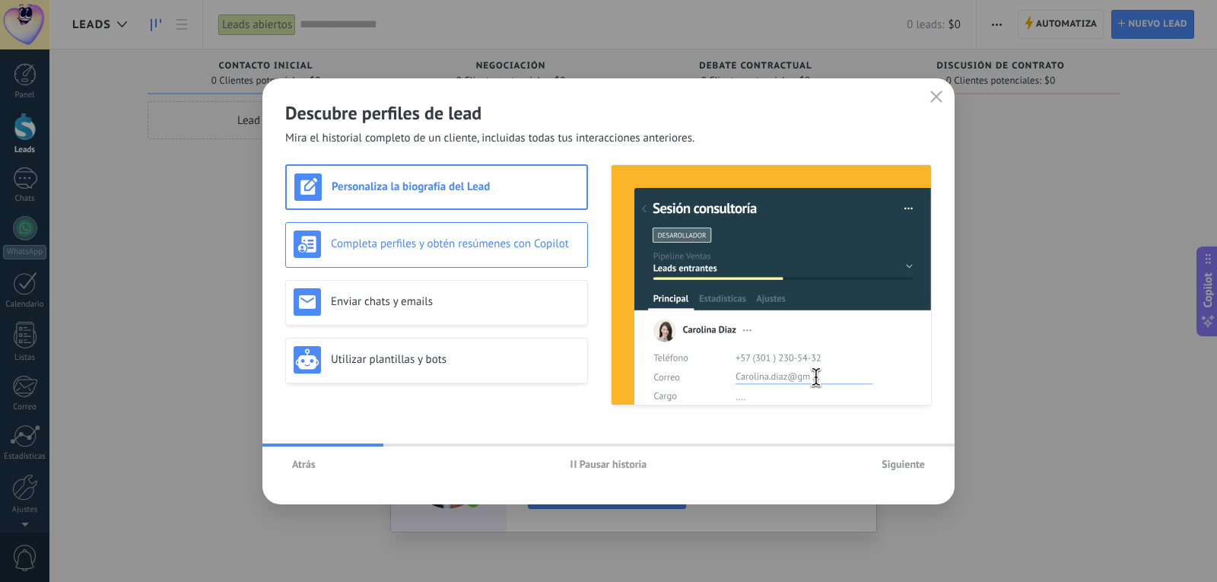
click at [451, 244] on h3 "Completa perfiles y obtén resúmenes con Copilot" at bounding box center [455, 244] width 249 height 14
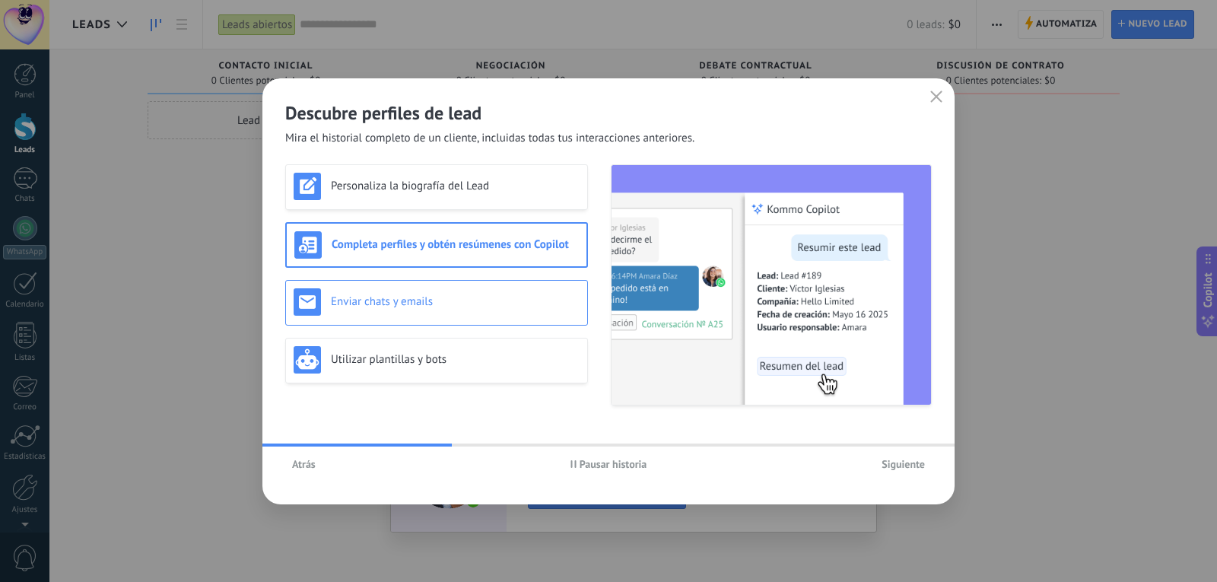
click at [456, 288] on div "Enviar chats y emails" at bounding box center [437, 301] width 286 height 27
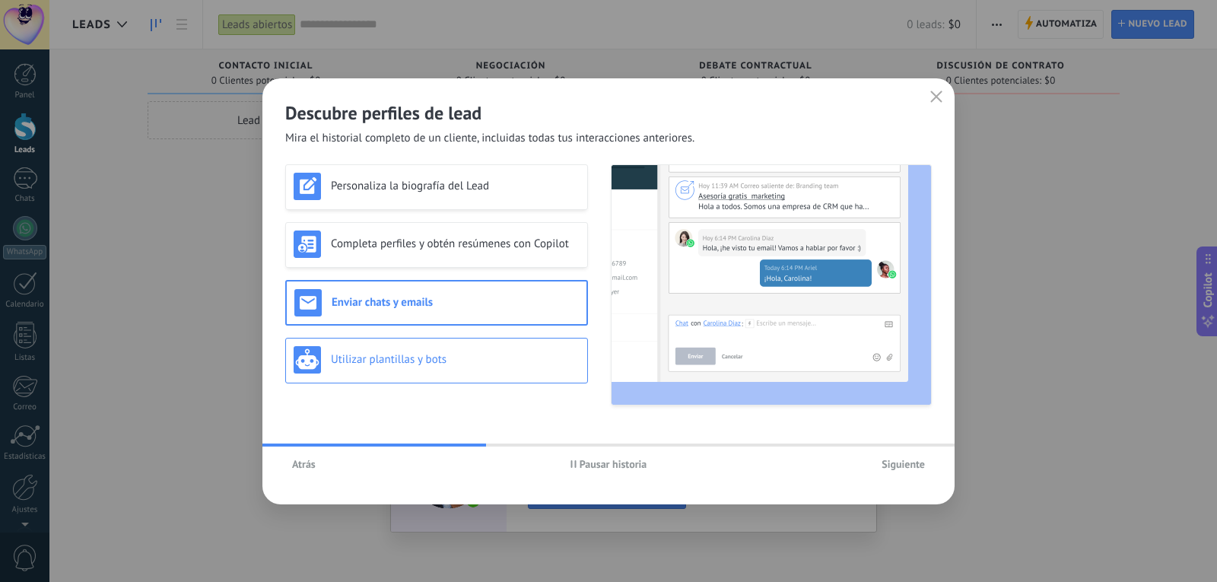
click at [472, 347] on div "Utilizar plantillas y bots" at bounding box center [437, 359] width 286 height 27
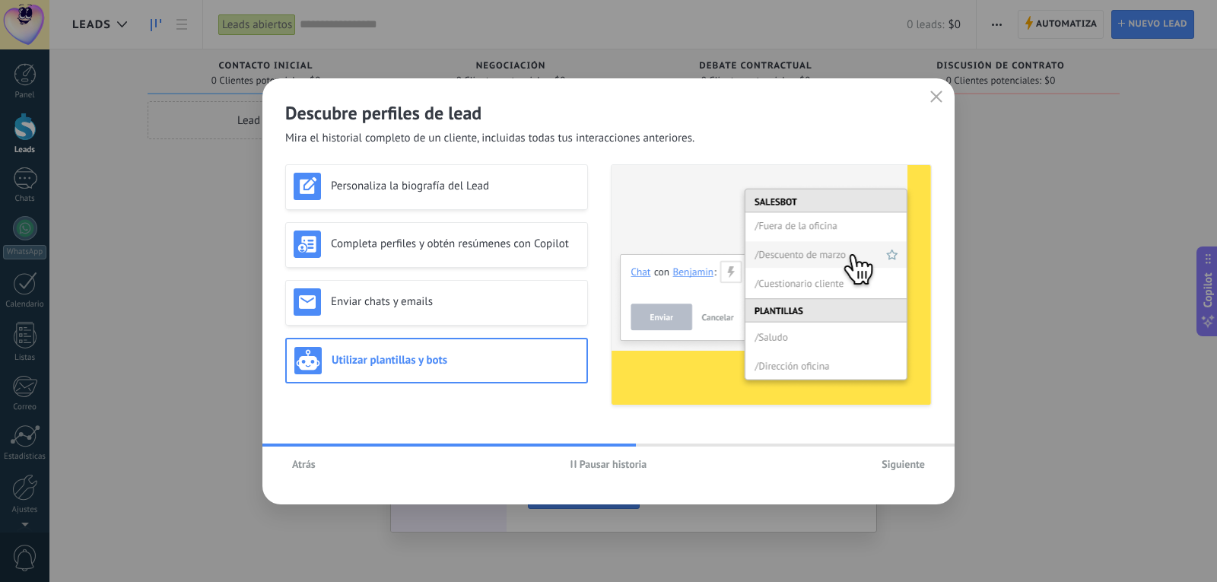
click at [899, 461] on span "Siguiente" at bounding box center [903, 464] width 43 height 11
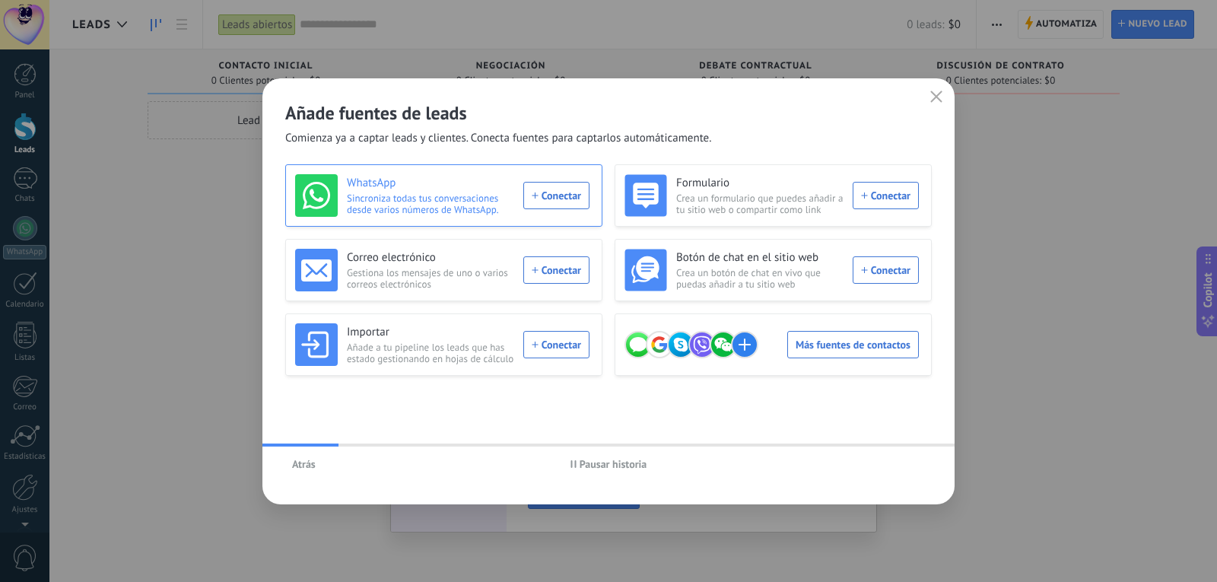
click at [555, 198] on div "WhatsApp Sincroniza todas tus conversaciones desde varios números de WhatsApp. …" at bounding box center [442, 195] width 294 height 43
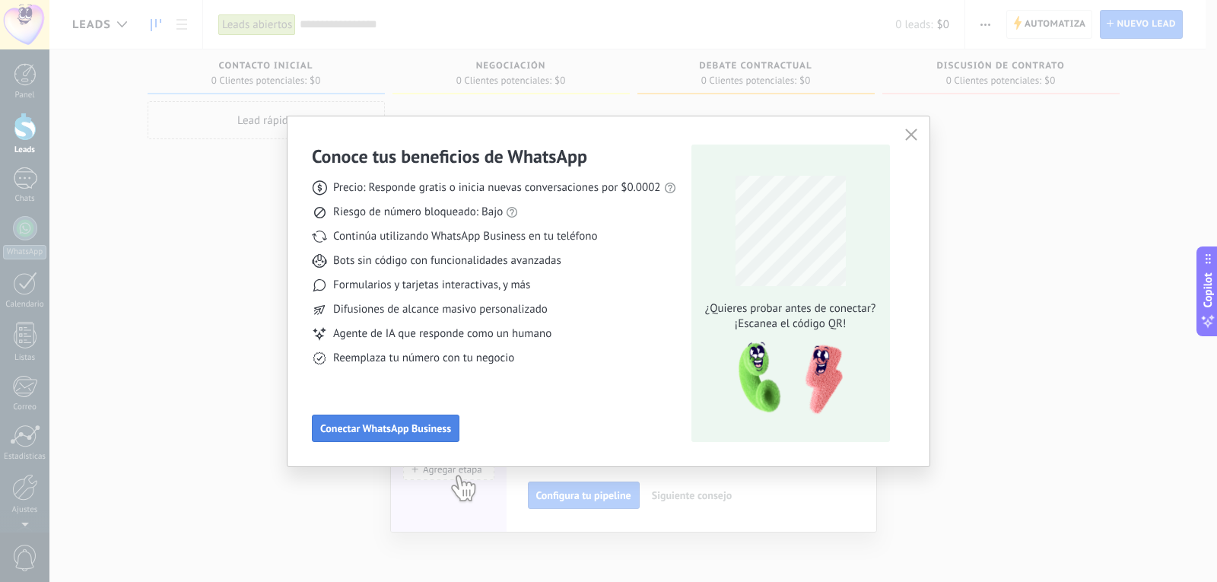
click at [427, 425] on span "Conectar WhatsApp Business" at bounding box center [385, 428] width 131 height 11
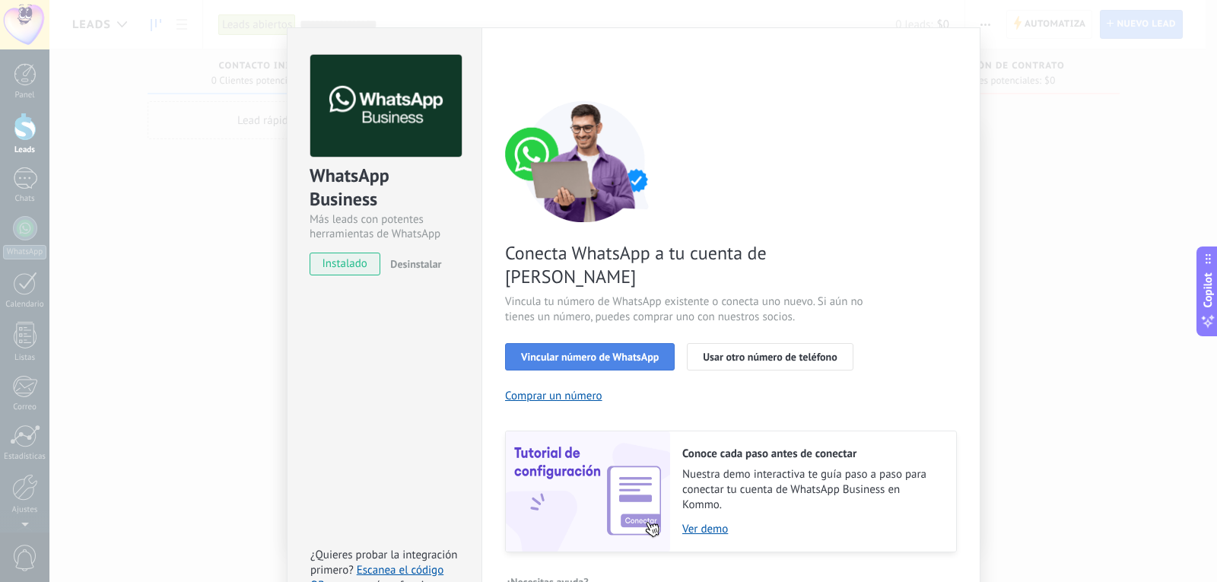
scroll to position [52, 0]
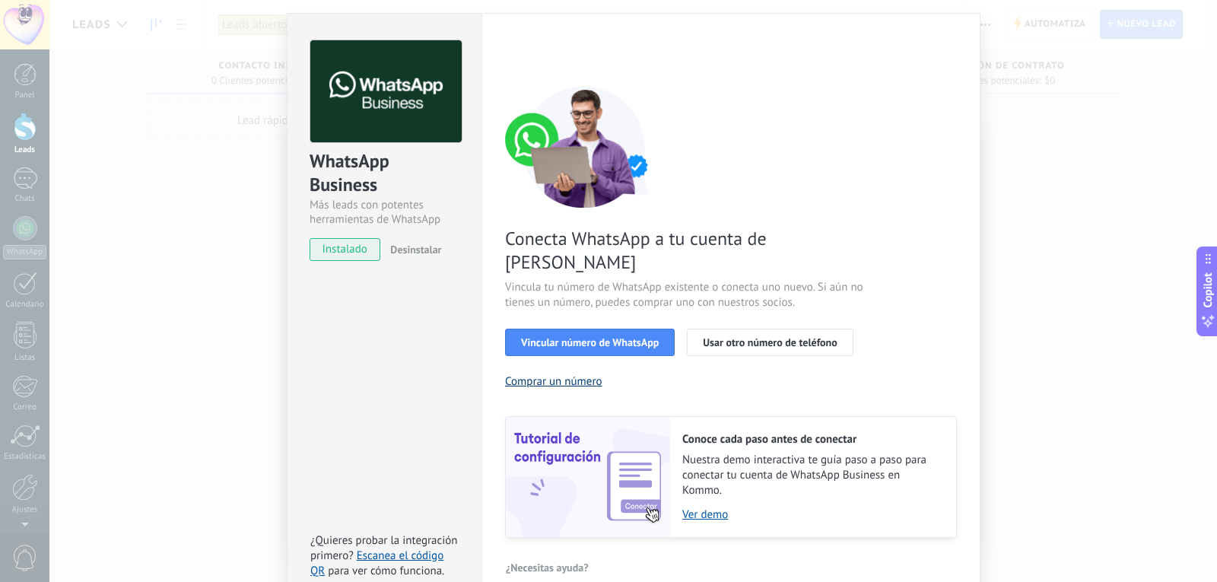
click at [580, 374] on button "Comprar un número" at bounding box center [553, 381] width 97 height 14
click at [565, 374] on button "Comprar un número" at bounding box center [553, 381] width 97 height 14
click at [580, 337] on span "Vincular número de WhatsApp" at bounding box center [590, 342] width 138 height 11
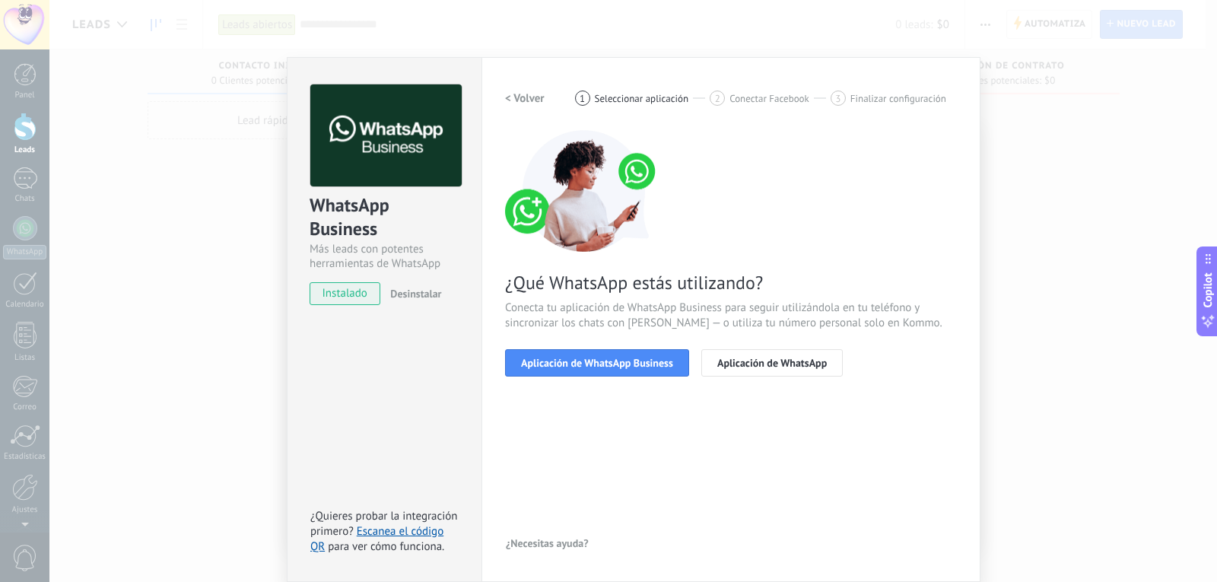
drag, startPoint x: 91, startPoint y: 66, endPoint x: 103, endPoint y: 82, distance: 19.6
click at [92, 68] on div "WhatsApp Business Más leads con potentes herramientas de WhatsApp instalado Des…" at bounding box center [633, 291] width 1168 height 582
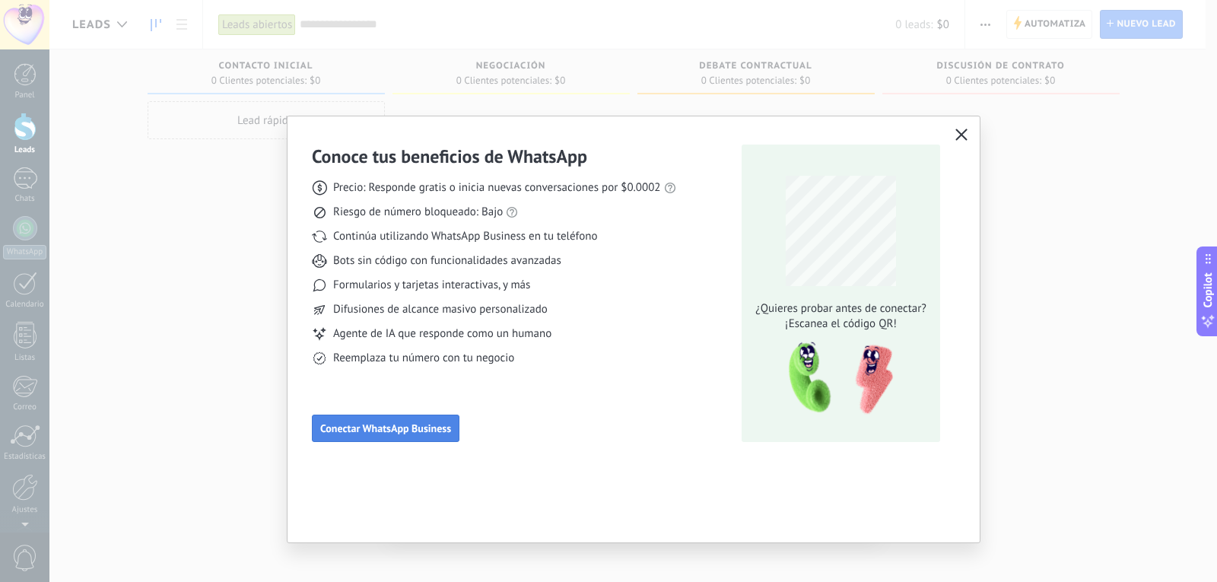
click at [393, 436] on button "Conectar WhatsApp Business" at bounding box center [386, 428] width 148 height 27
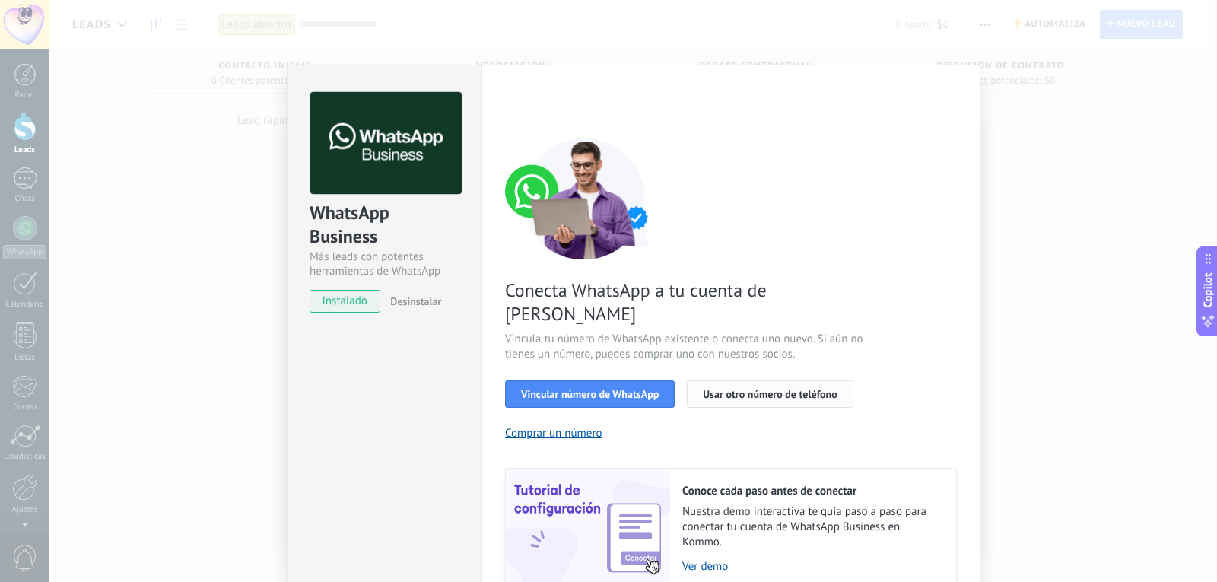
click at [759, 389] on span "Usar otro número de teléfono" at bounding box center [770, 394] width 134 height 11
click at [541, 426] on button "Comprar un número" at bounding box center [553, 433] width 97 height 14
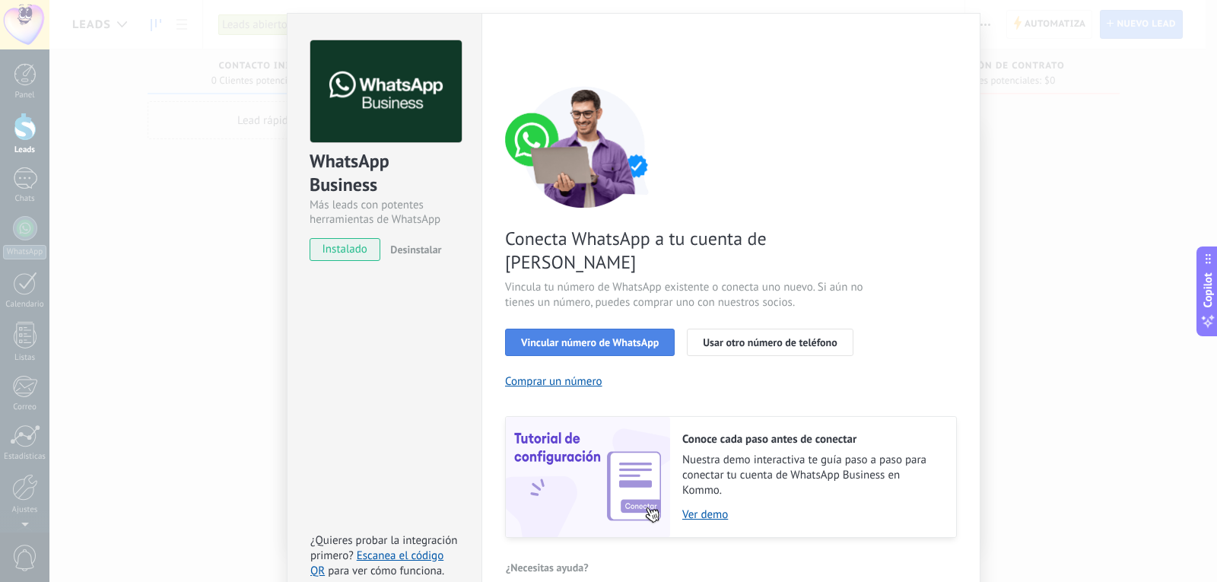
click at [560, 337] on span "Vincular número de WhatsApp" at bounding box center [590, 342] width 138 height 11
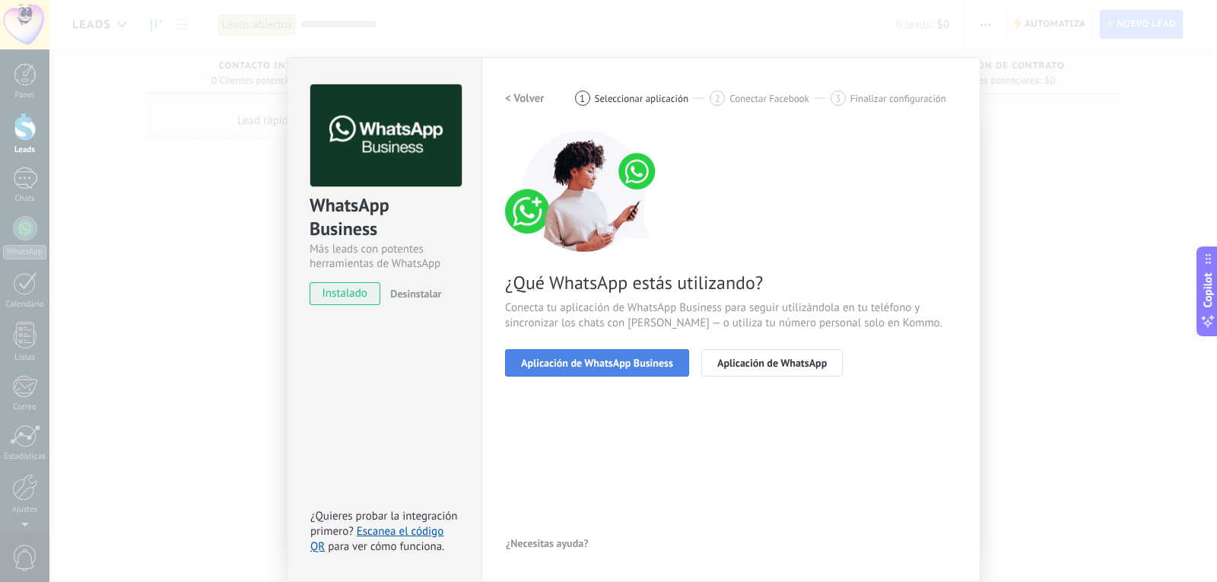
click at [617, 371] on button "Aplicación de WhatsApp Business" at bounding box center [597, 362] width 184 height 27
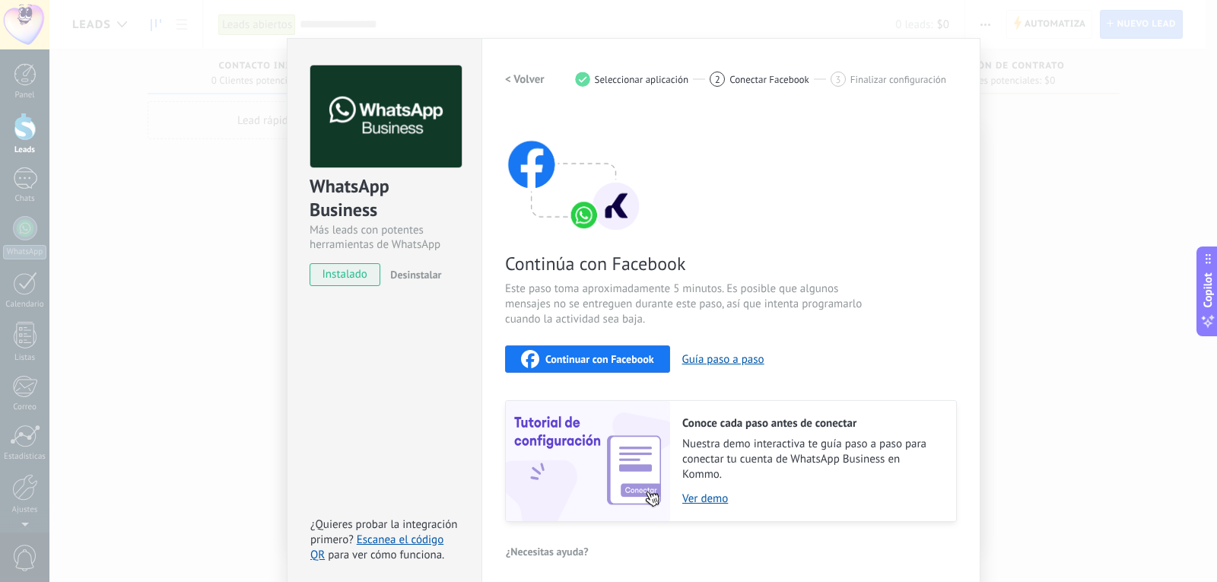
scroll to position [34, 0]
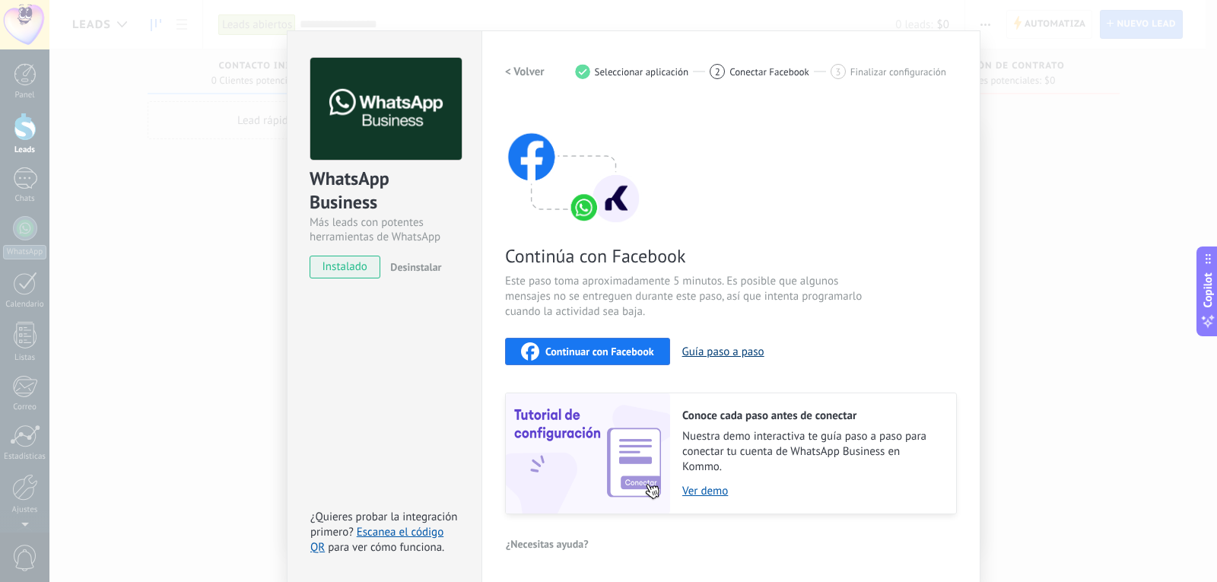
click at [734, 354] on button "Guía paso a paso" at bounding box center [723, 352] width 82 height 14
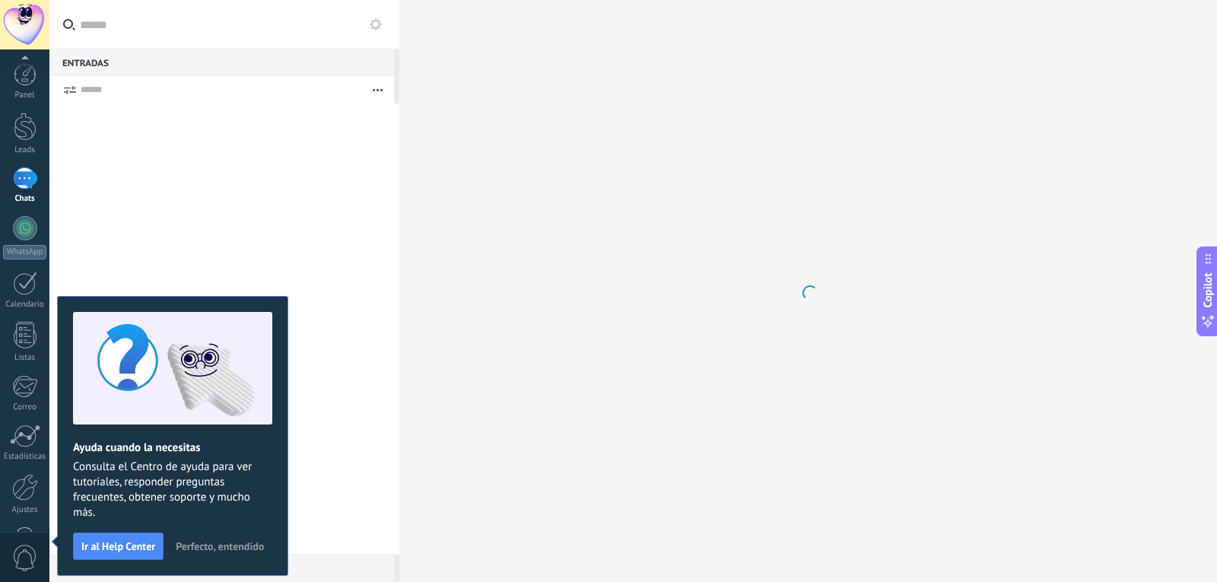
scroll to position [51, 0]
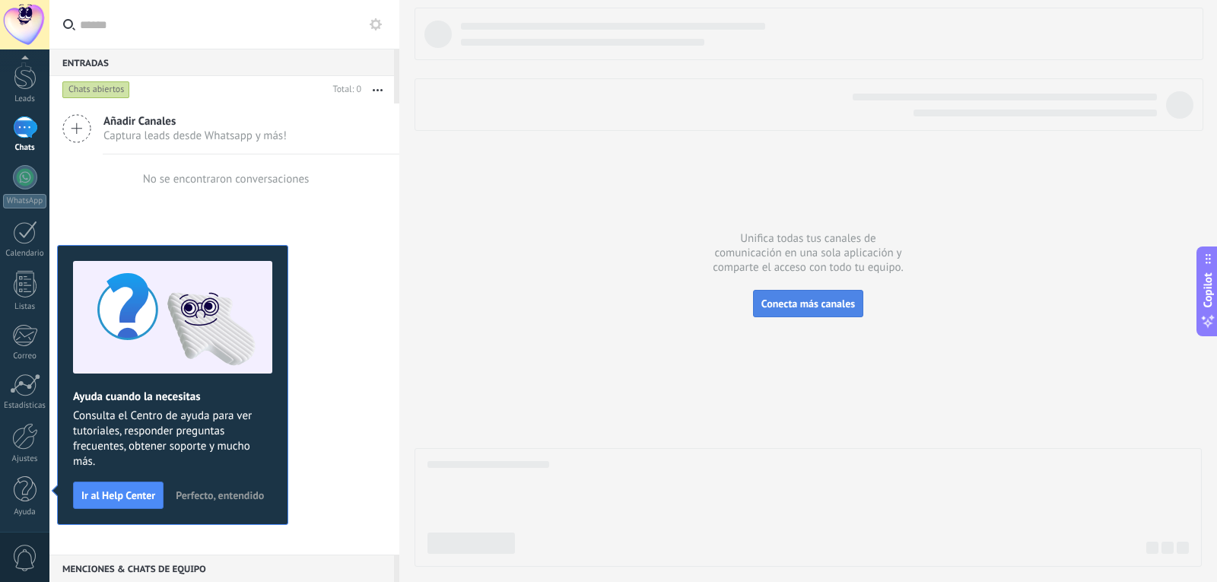
click at [843, 308] on span "Conecta más canales" at bounding box center [809, 304] width 94 height 14
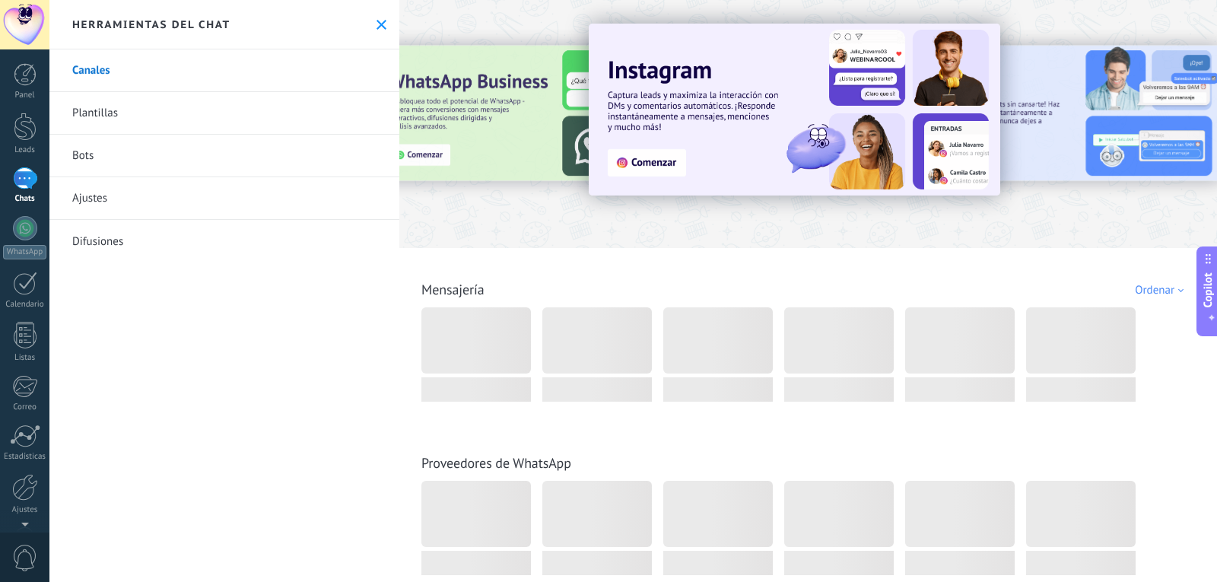
scroll to position [76, 0]
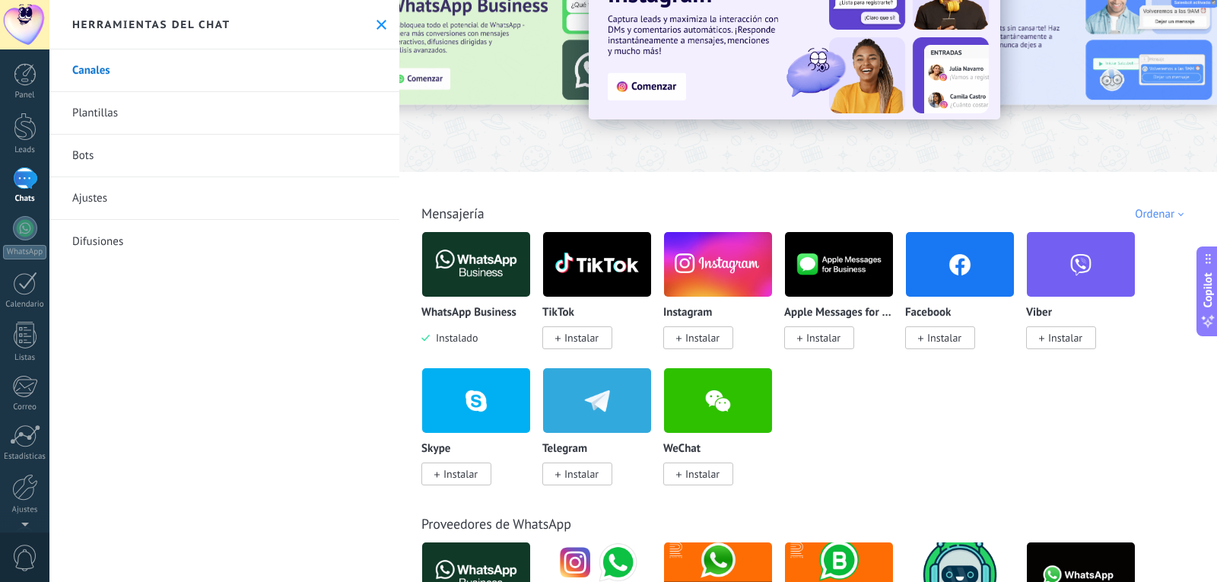
click at [495, 267] on img at bounding box center [476, 264] width 108 height 74
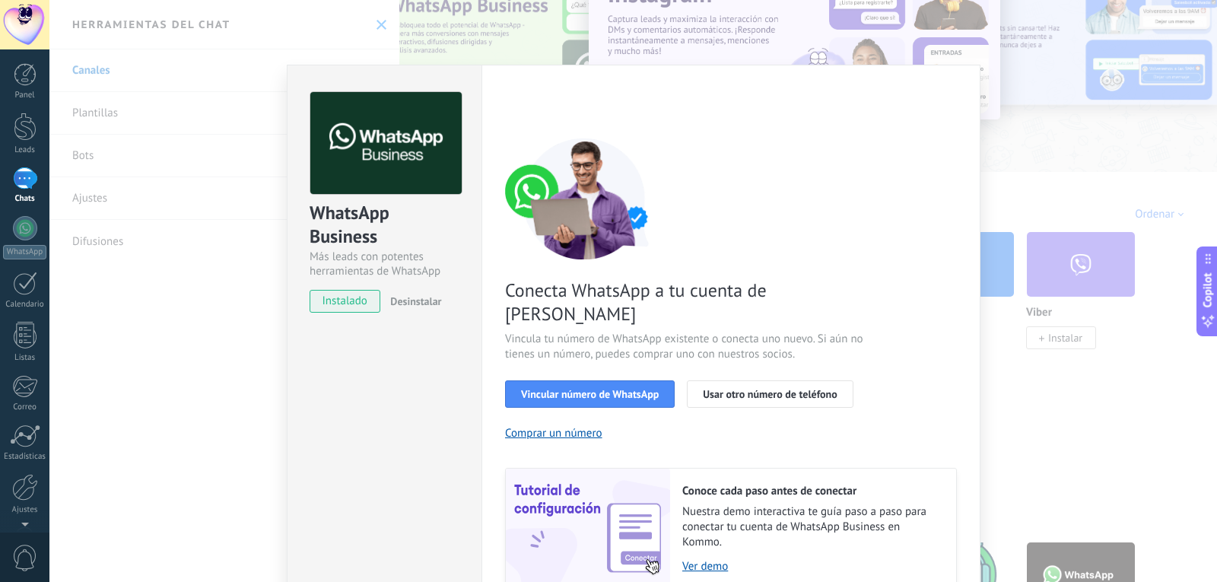
click at [491, 324] on div "Configuraciones Autorizaciones Esta pestaña registra a los usuarios que han con…" at bounding box center [731, 361] width 499 height 593
click at [649, 389] on span "Vincular número de WhatsApp" at bounding box center [590, 394] width 138 height 11
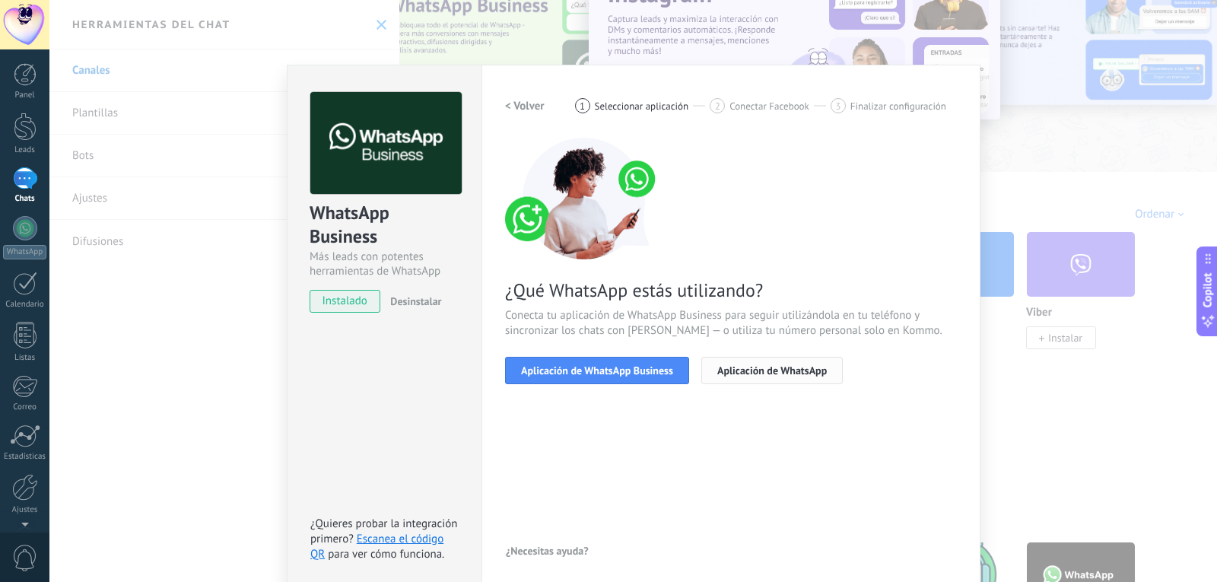
click at [766, 378] on button "Aplicación de WhatsApp" at bounding box center [772, 370] width 142 height 27
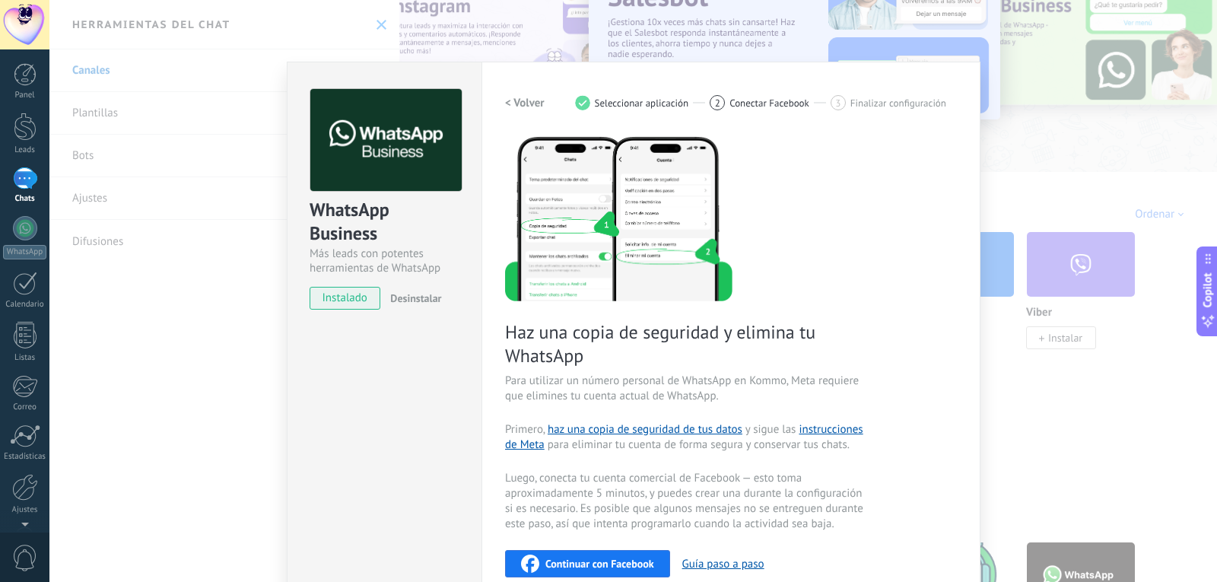
scroll to position [0, 0]
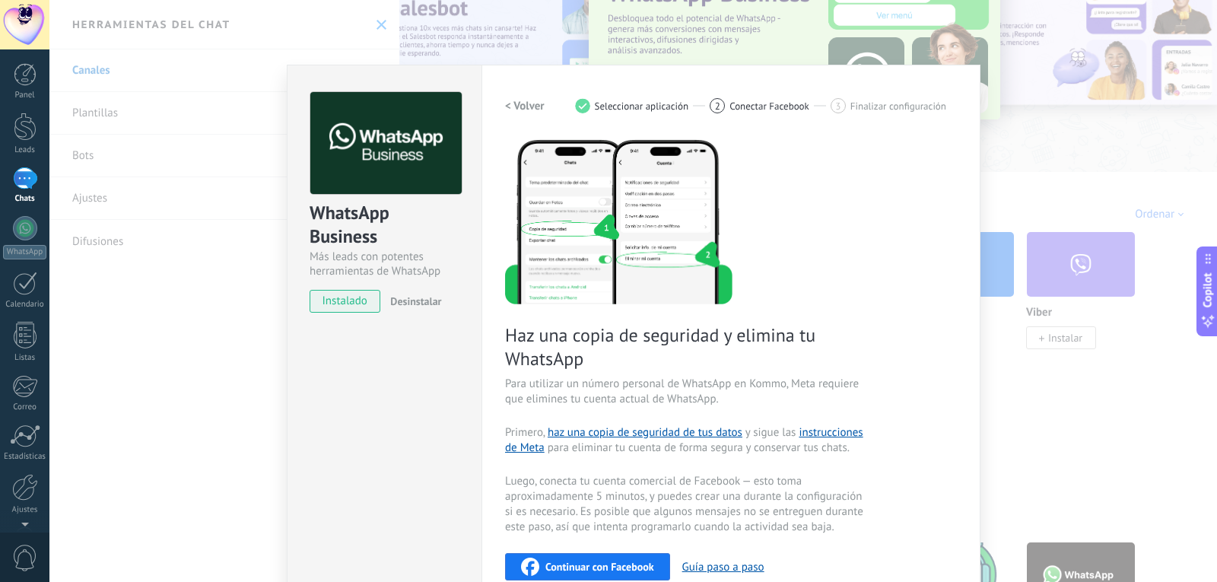
click at [778, 27] on div "WhatsApp Business Más leads con potentes herramientas de WhatsApp instalado Des…" at bounding box center [633, 291] width 1168 height 582
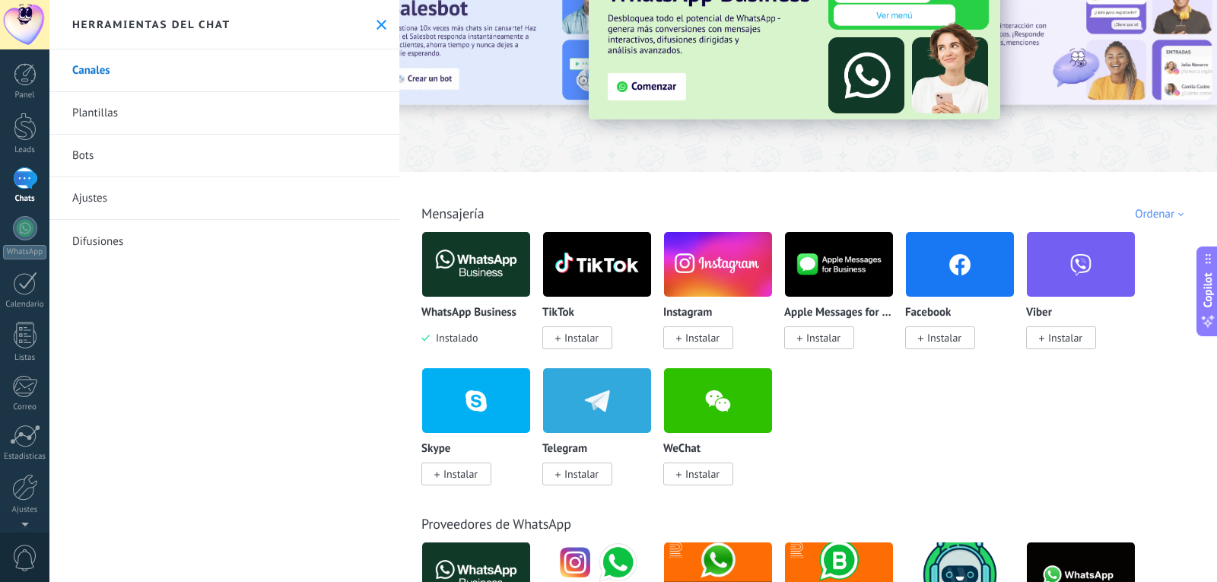
click at [500, 286] on img at bounding box center [476, 264] width 108 height 74
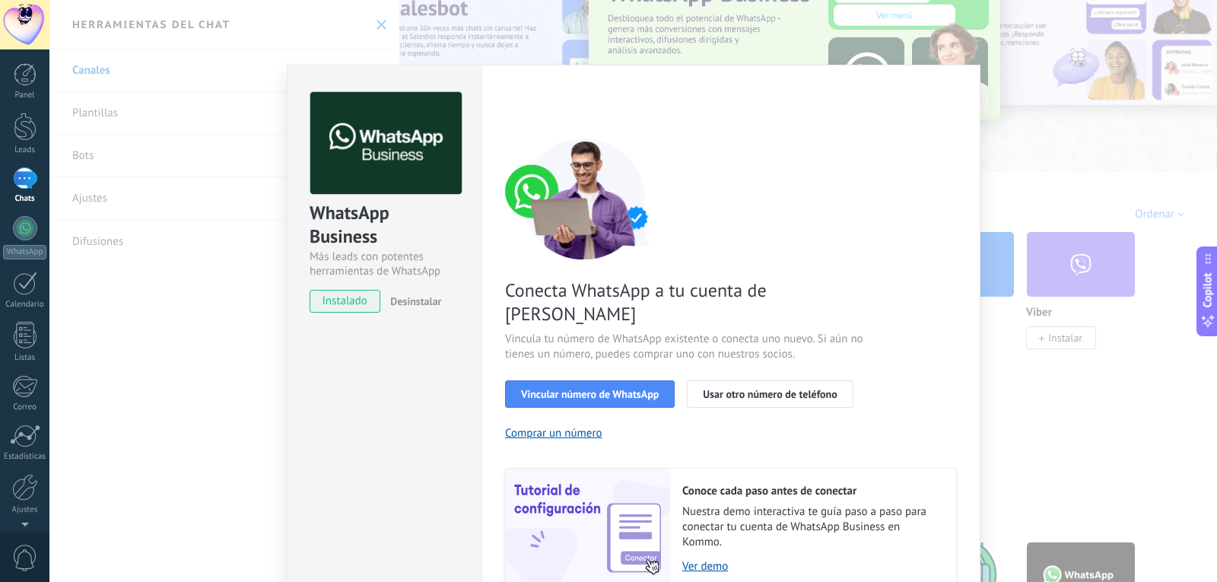
click at [476, 334] on div "WhatsApp Business Más leads con potentes herramientas de WhatsApp instalado Des…" at bounding box center [384, 361] width 195 height 593
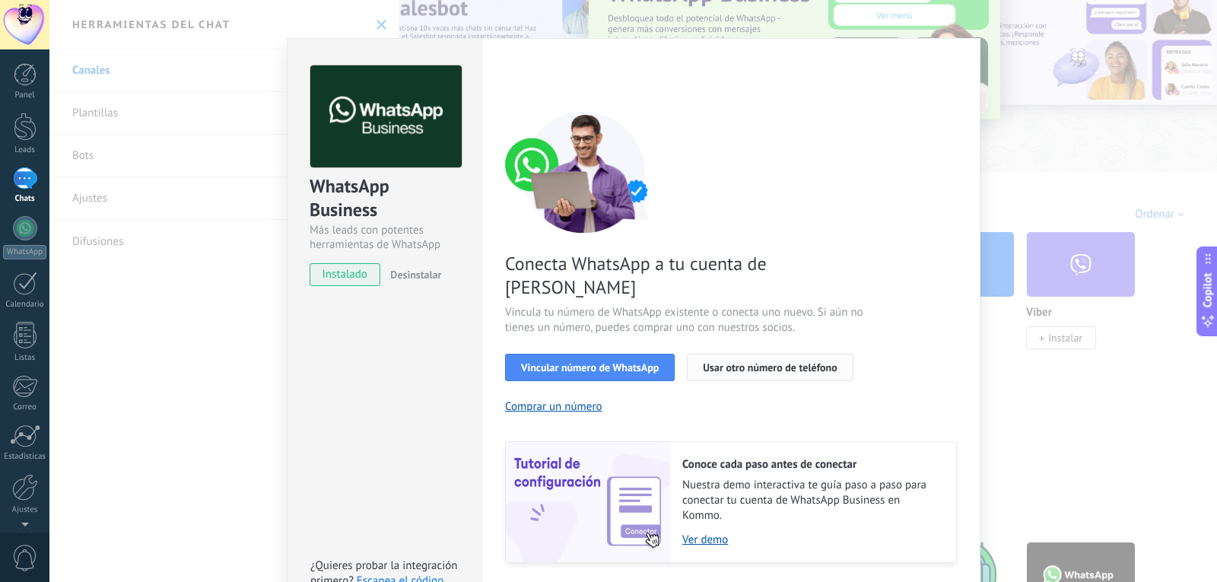
scroll to position [52, 0]
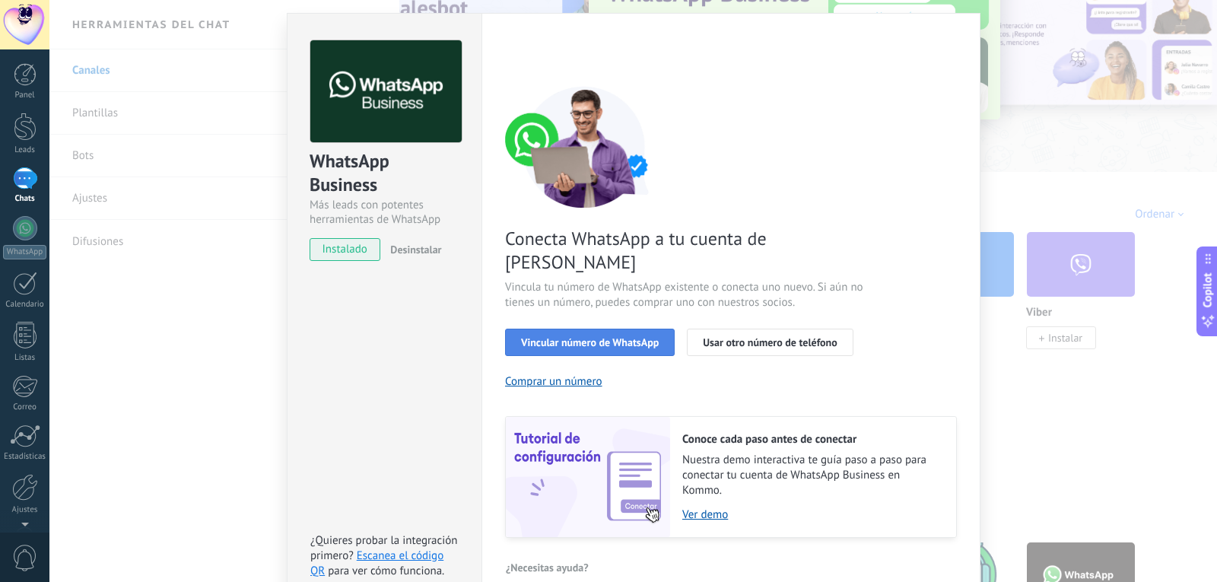
click at [560, 329] on button "Vincular número de WhatsApp" at bounding box center [590, 342] width 170 height 27
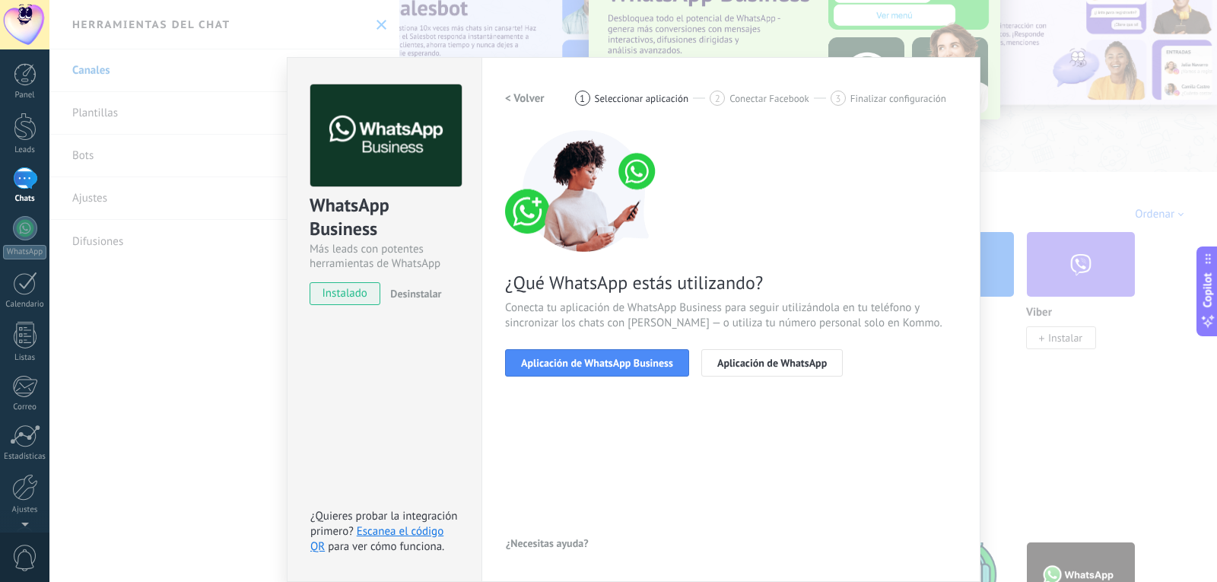
click at [146, 359] on div "WhatsApp Business Más leads con potentes herramientas de WhatsApp instalado Des…" at bounding box center [633, 291] width 1168 height 582
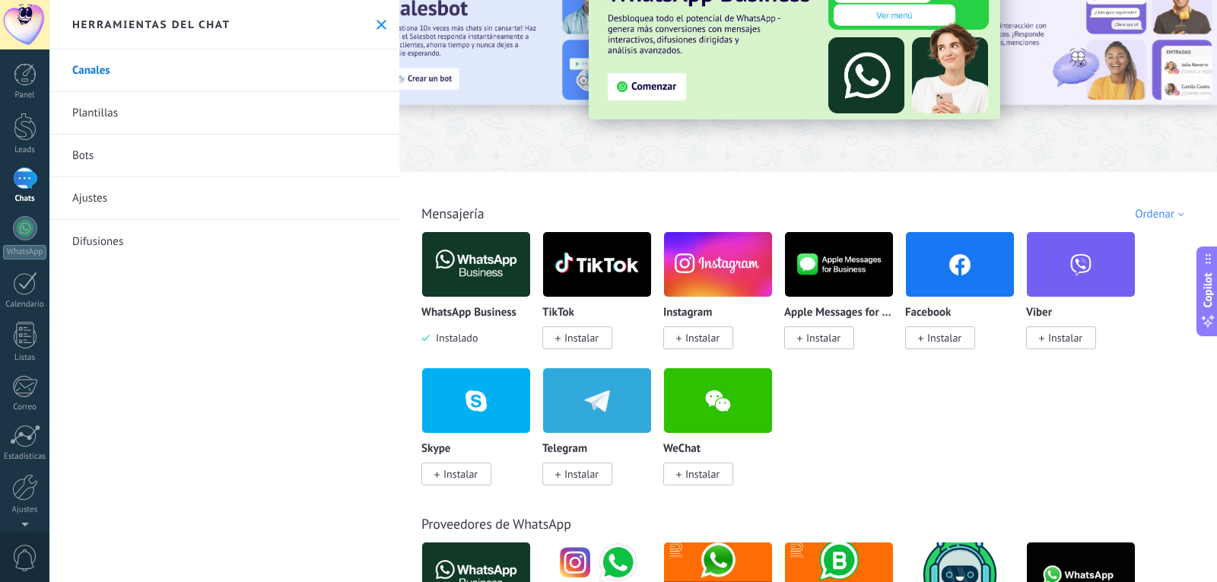
scroll to position [0, 0]
click at [460, 299] on div "WhatsApp Business Instalado" at bounding box center [476, 288] width 110 height 114
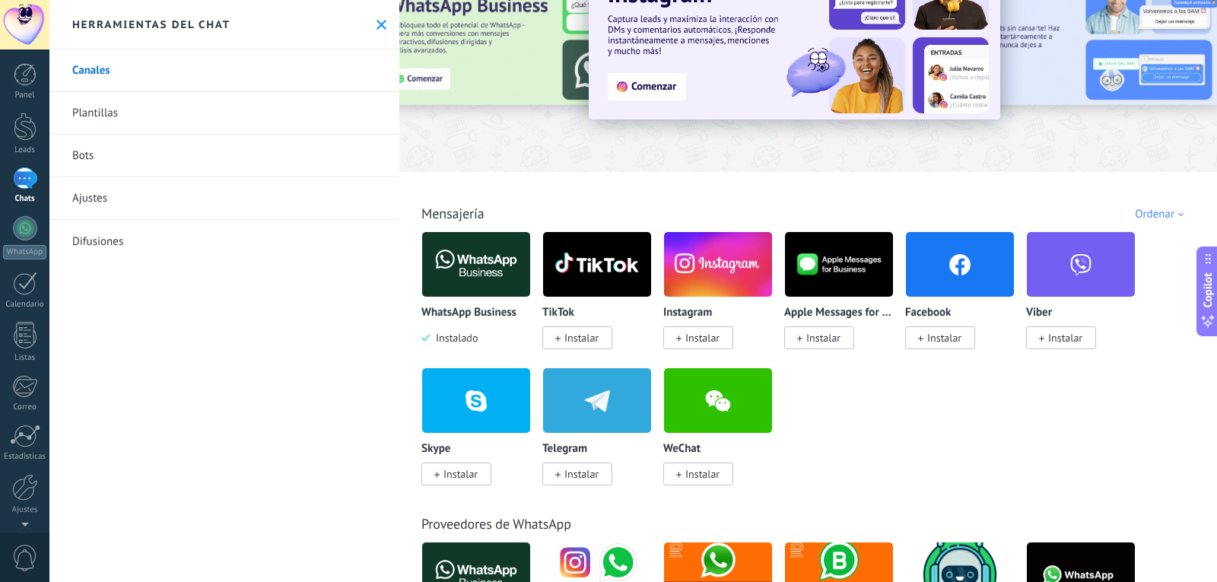
click at [457, 301] on div "WhatsApp Business Instalado" at bounding box center [476, 288] width 110 height 114
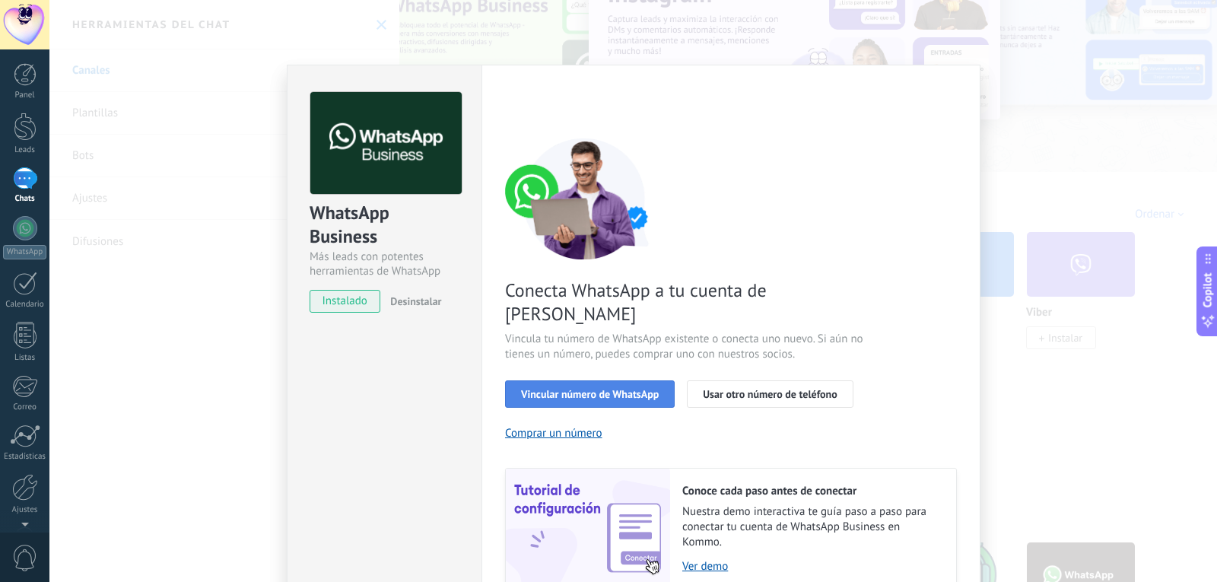
click at [599, 389] on span "Vincular número de WhatsApp" at bounding box center [590, 394] width 138 height 11
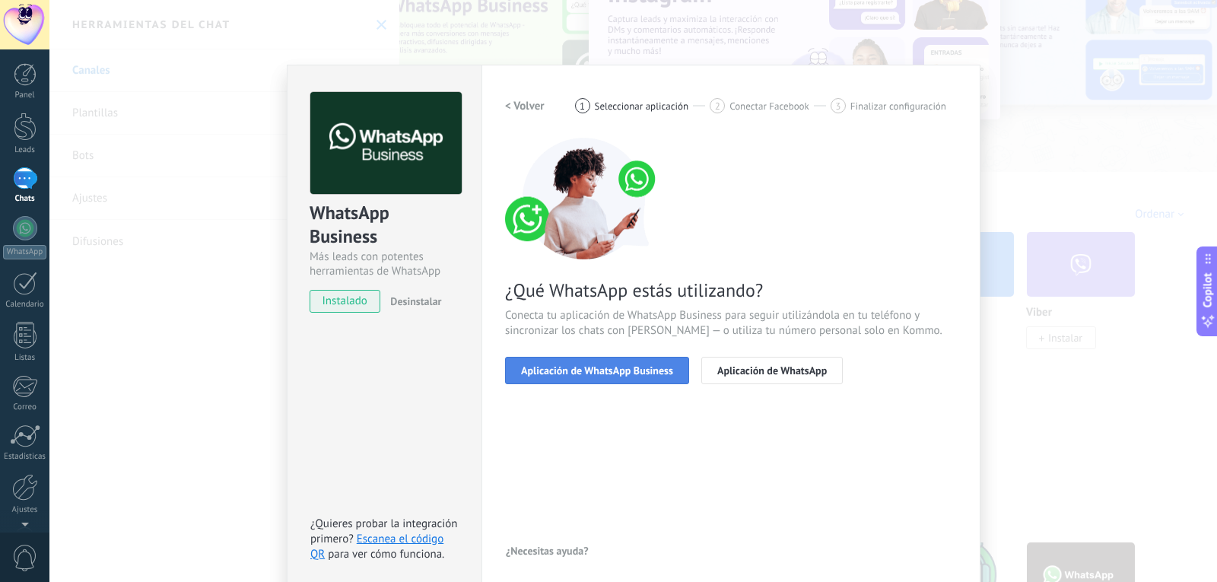
click at [574, 373] on span "Aplicación de WhatsApp Business" at bounding box center [597, 370] width 152 height 11
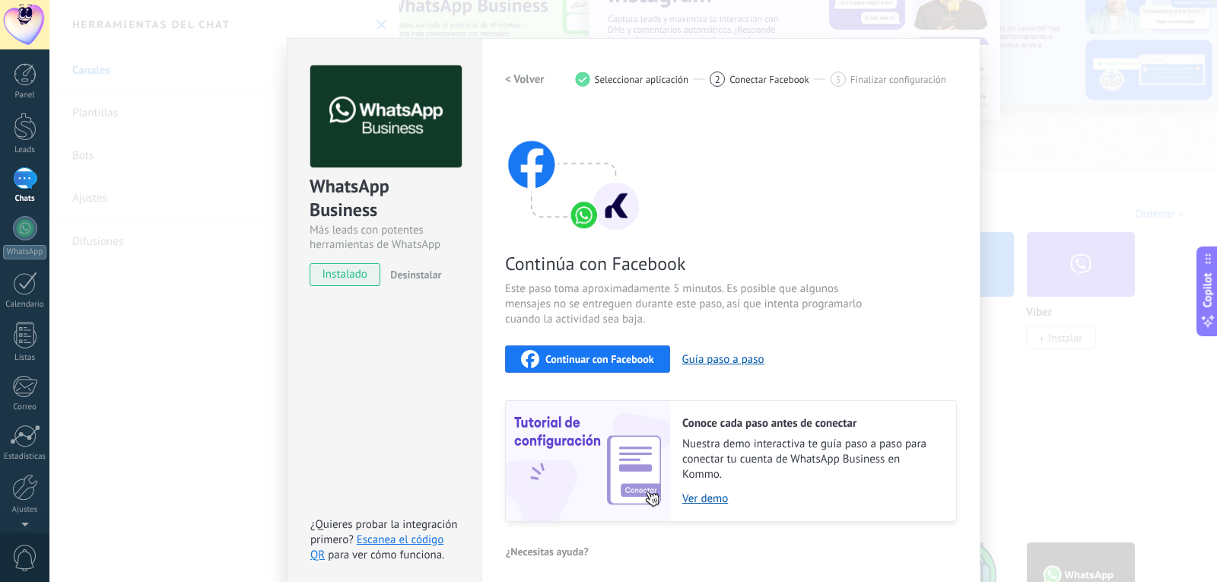
scroll to position [34, 0]
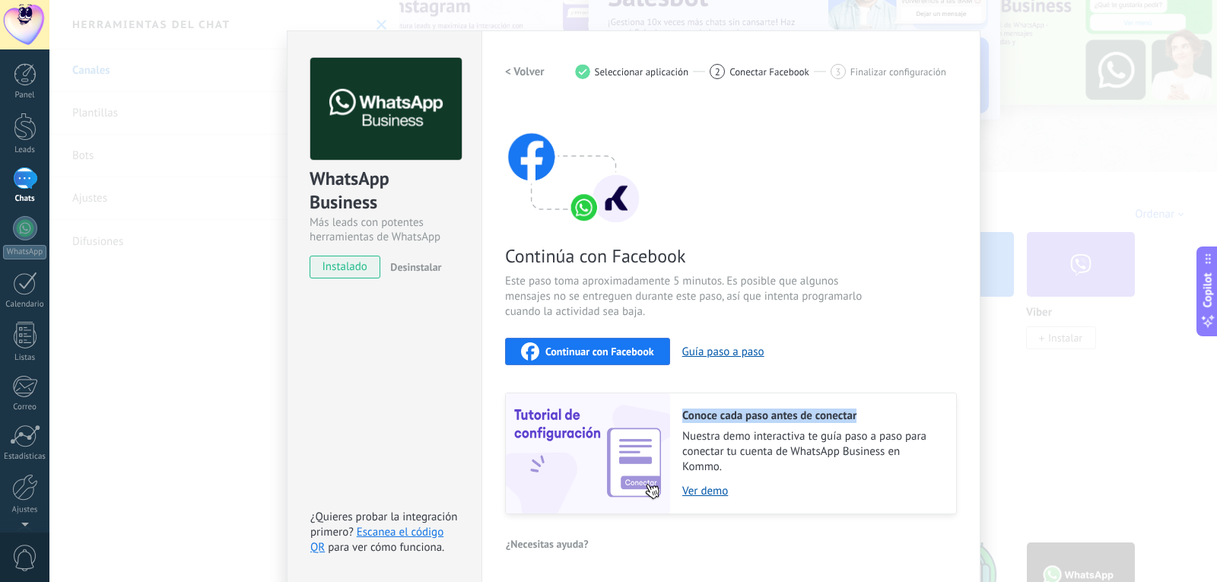
drag, startPoint x: 675, startPoint y: 412, endPoint x: 874, endPoint y: 407, distance: 199.4
click at [874, 407] on div "Conoce cada paso antes de conectar Nuestra demo interactiva te guía paso a paso…" at bounding box center [813, 453] width 286 height 120
click at [884, 396] on div "Conoce cada paso antes de conectar Nuestra demo interactiva te guía paso a paso…" at bounding box center [813, 453] width 286 height 120
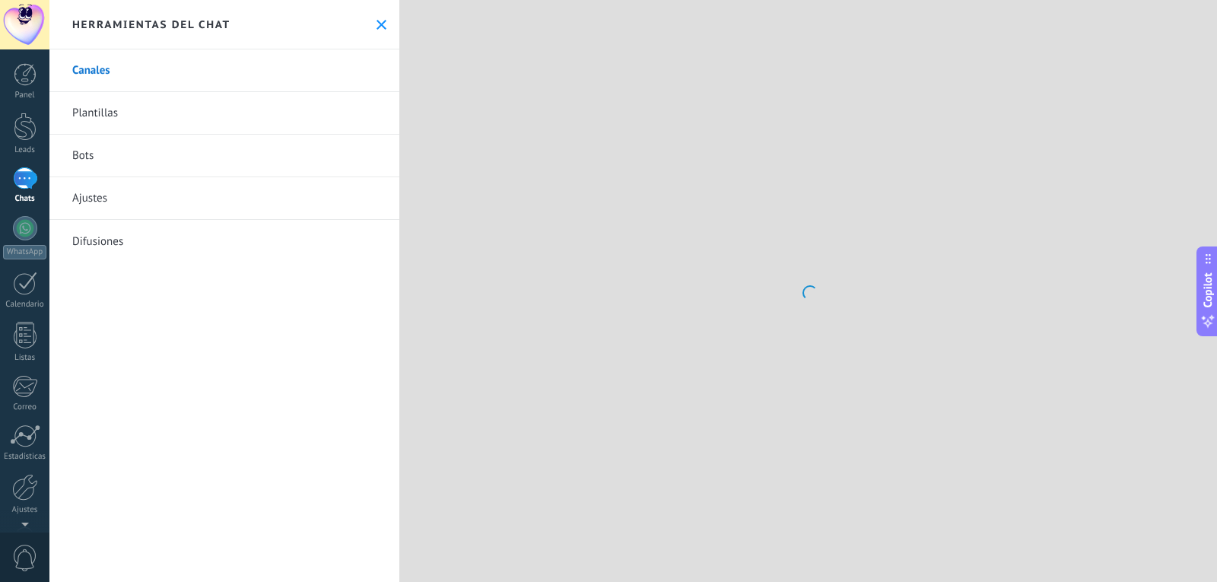
scroll to position [0, 0]
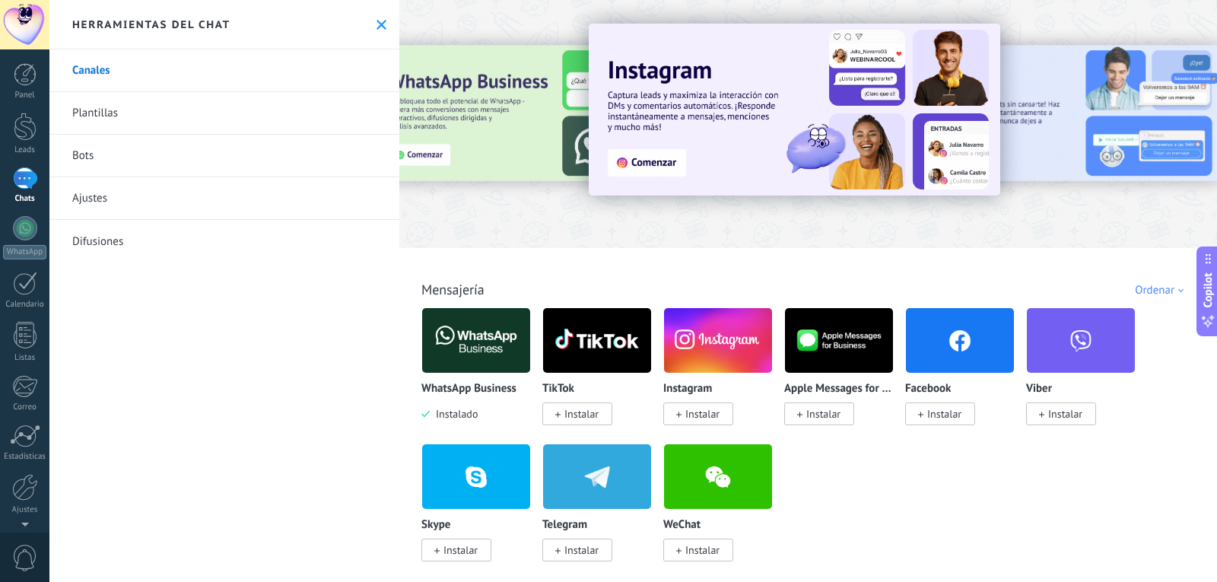
click at [473, 367] on img at bounding box center [476, 341] width 108 height 74
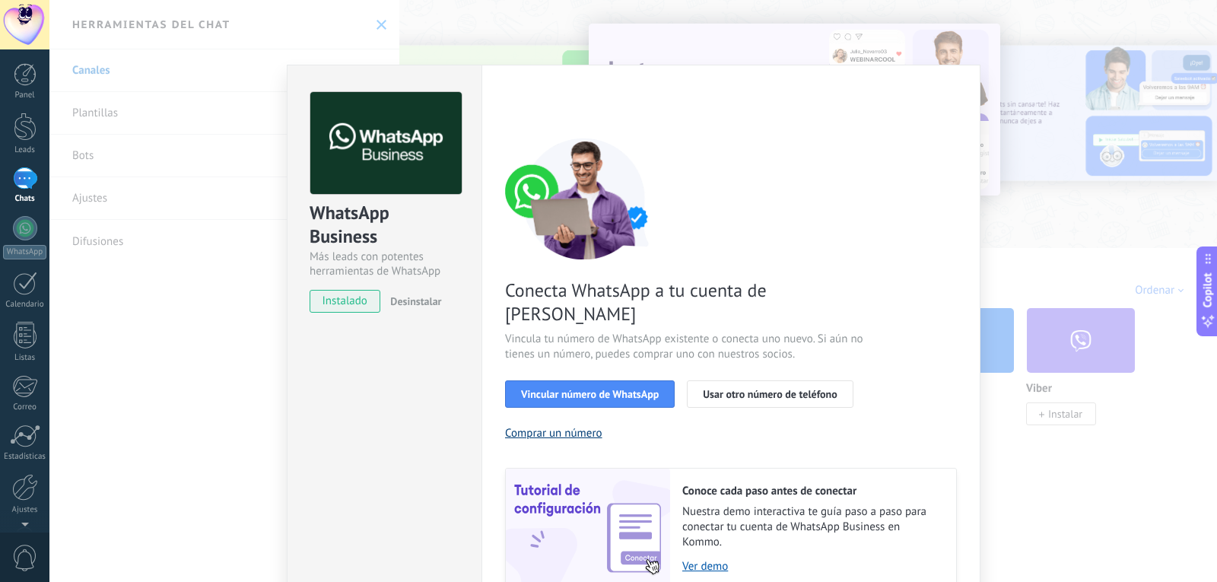
click at [552, 426] on button "Comprar un número" at bounding box center [553, 433] width 97 height 14
drag, startPoint x: 441, startPoint y: 187, endPoint x: 364, endPoint y: 306, distance: 141.8
click at [365, 326] on div "WhatsApp Business Más leads con potentes herramientas de WhatsApp instalado Des…" at bounding box center [634, 361] width 694 height 593
drag, startPoint x: 281, startPoint y: 165, endPoint x: 279, endPoint y: 154, distance: 10.9
click at [281, 157] on div "WhatsApp Business Más leads con potentes herramientas de WhatsApp instalado Des…" at bounding box center [633, 291] width 1168 height 582
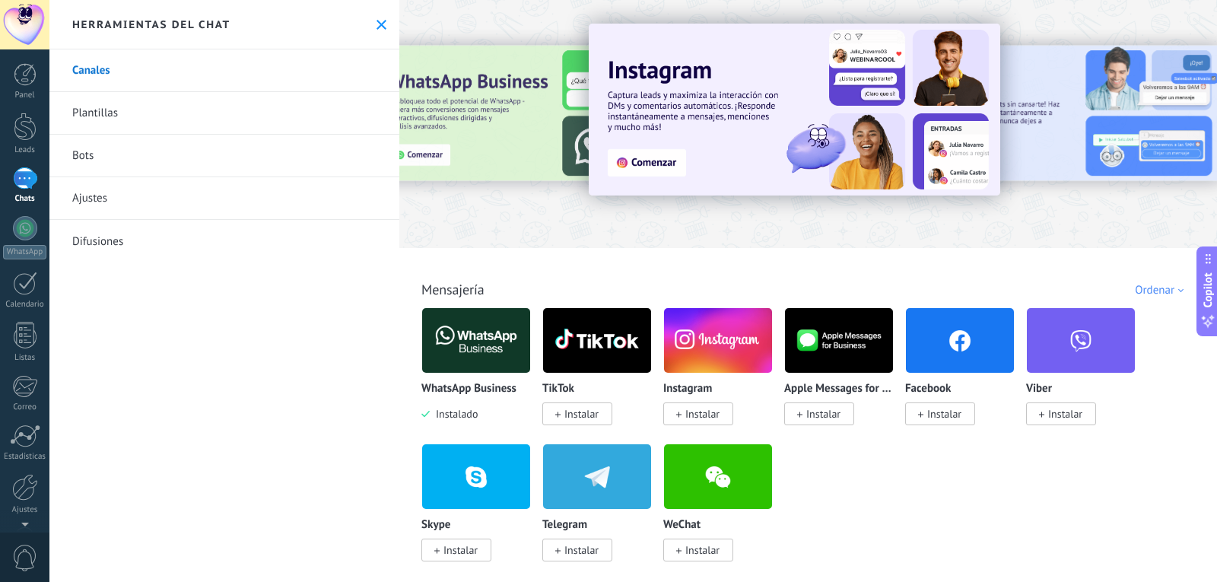
click at [221, 164] on link "Bots" at bounding box center [224, 156] width 350 height 43
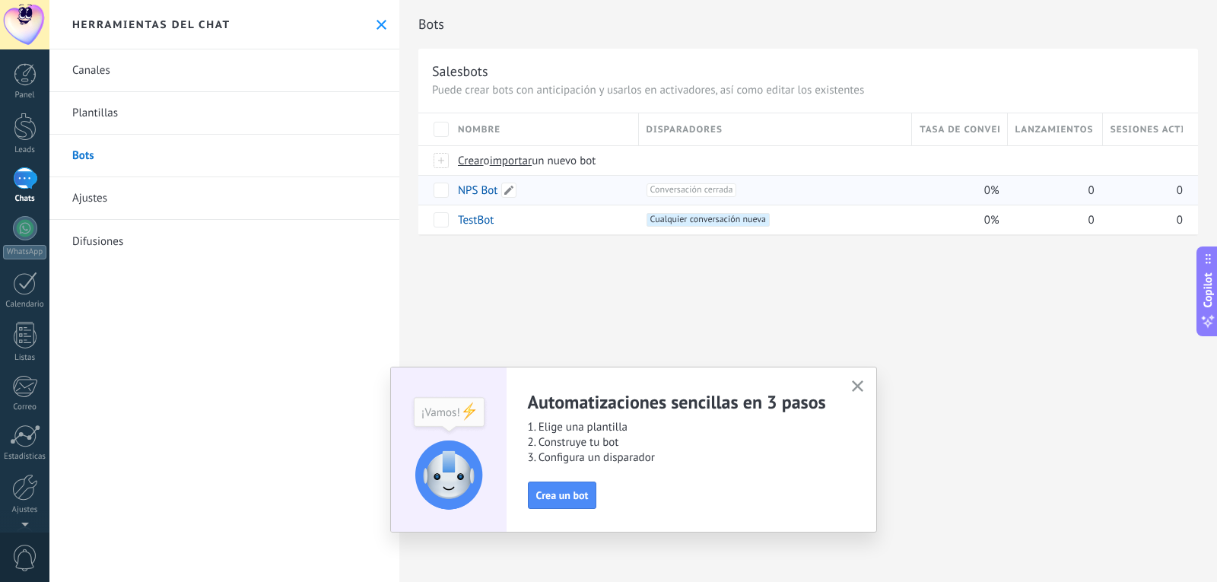
click at [481, 197] on link "NPS Bot" at bounding box center [478, 190] width 40 height 14
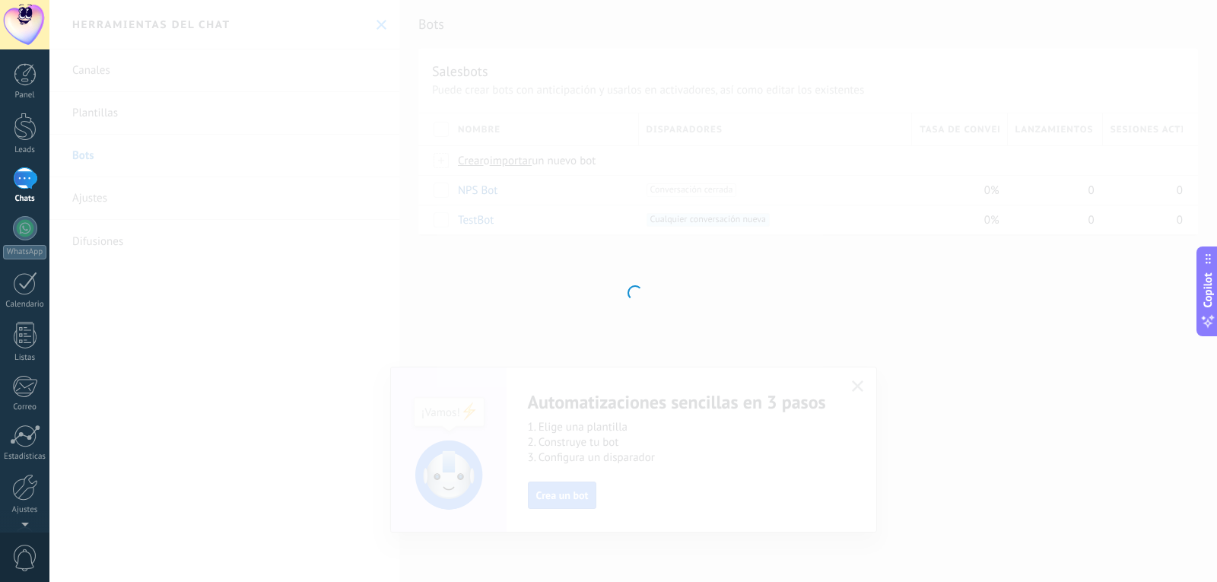
type input "*******"
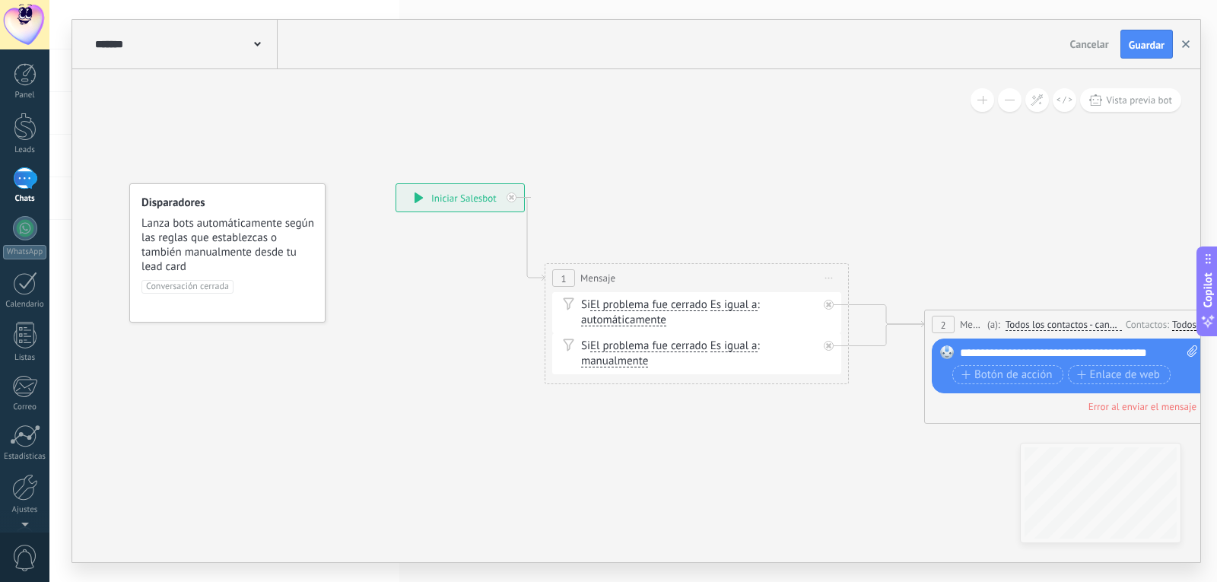
click at [1187, 39] on button "button" at bounding box center [1186, 44] width 23 height 29
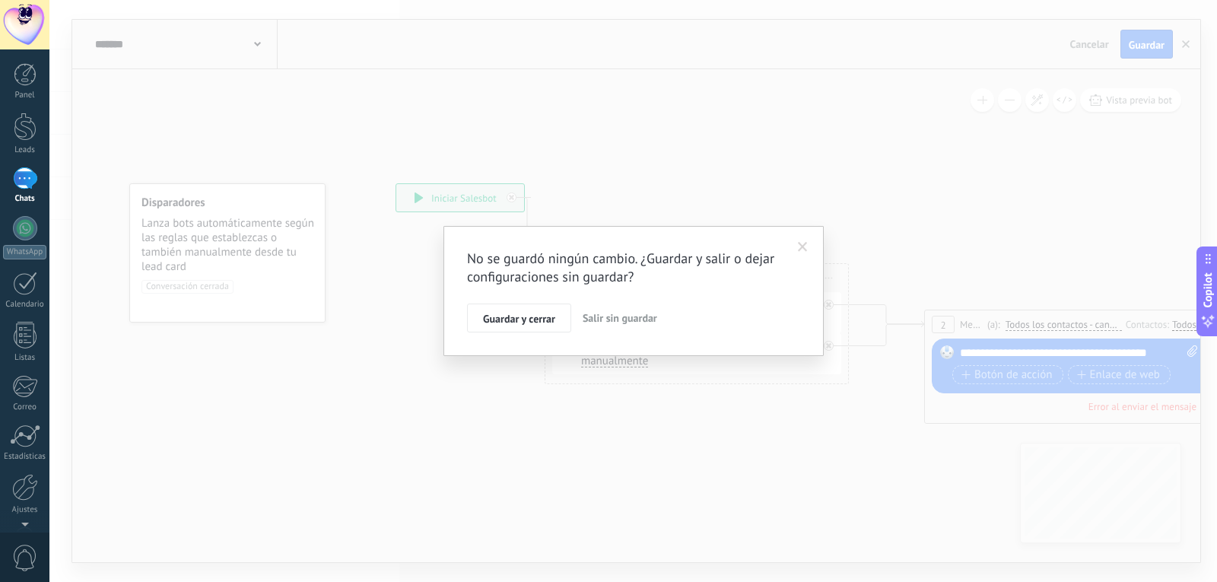
click at [603, 321] on span "Salir sin guardar" at bounding box center [620, 318] width 75 height 14
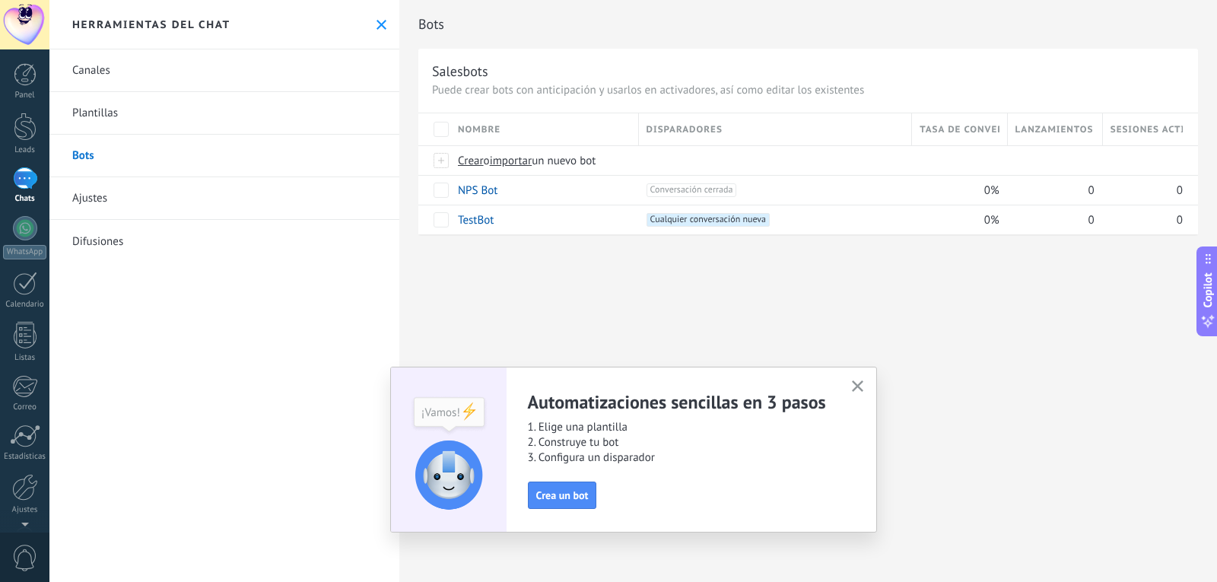
click at [854, 396] on button "button" at bounding box center [857, 387] width 19 height 21
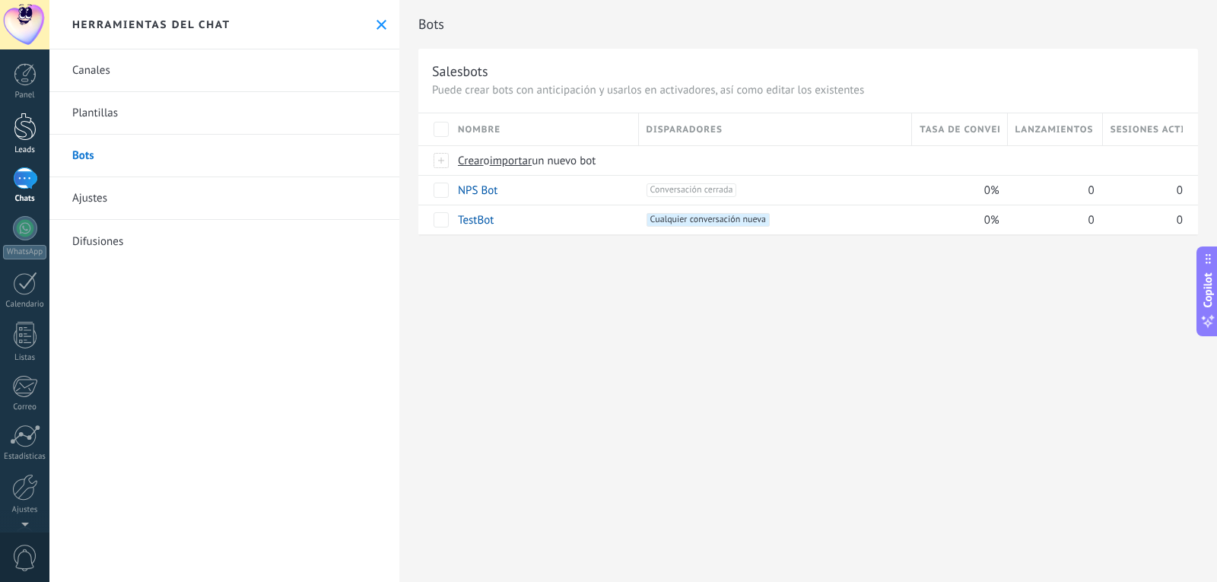
click at [1, 126] on link "Leads" at bounding box center [24, 134] width 49 height 43
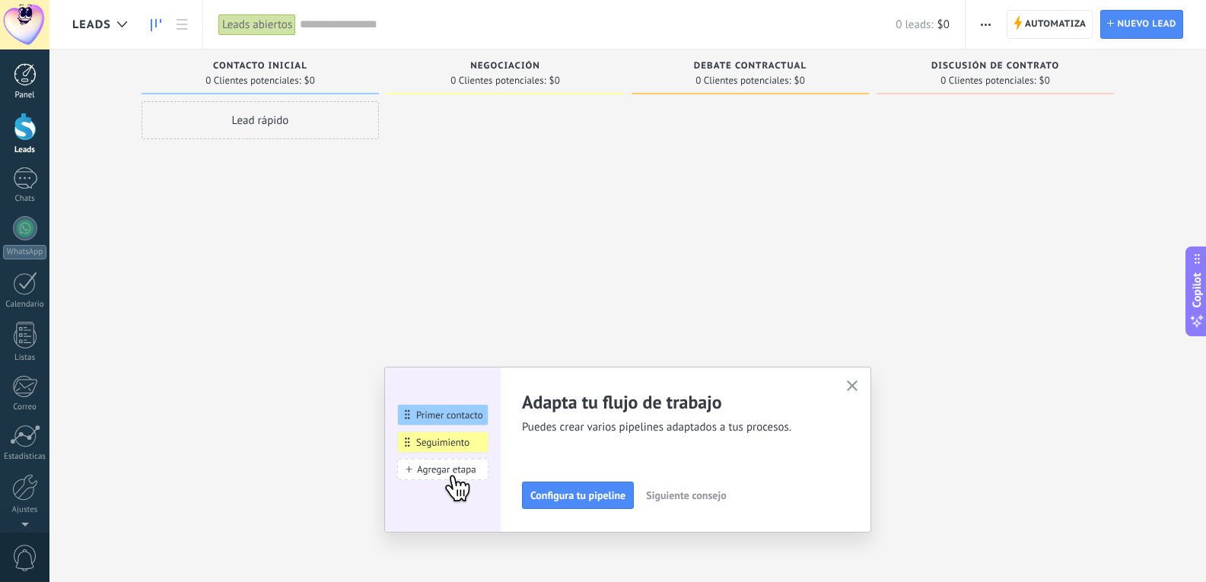
click at [21, 72] on div at bounding box center [25, 74] width 23 height 23
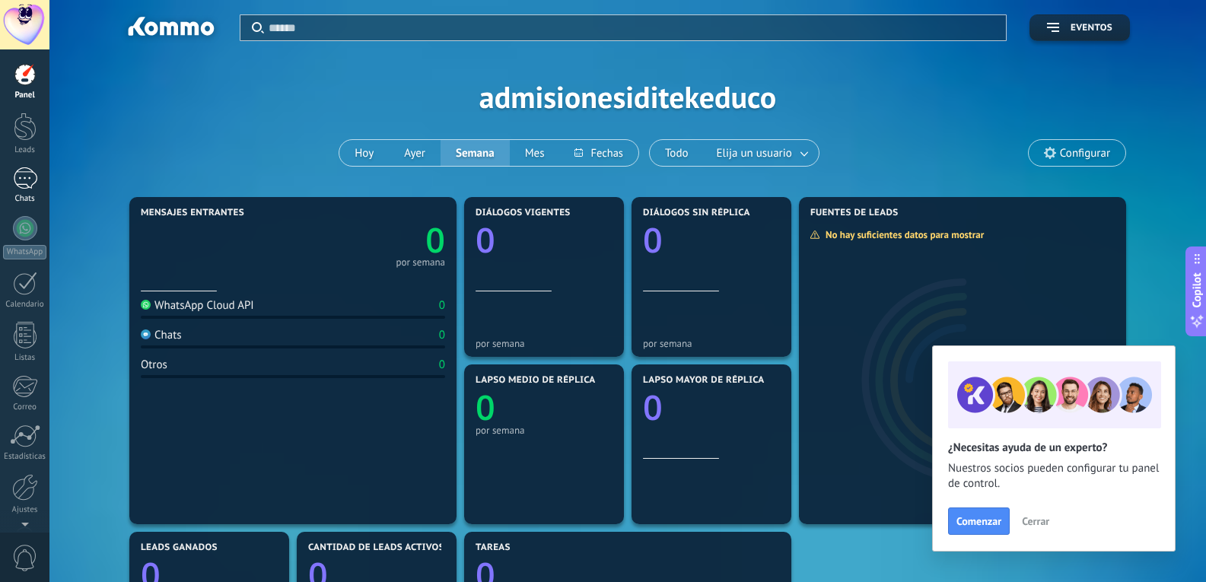
click at [3, 172] on link "Chats" at bounding box center [24, 185] width 49 height 37
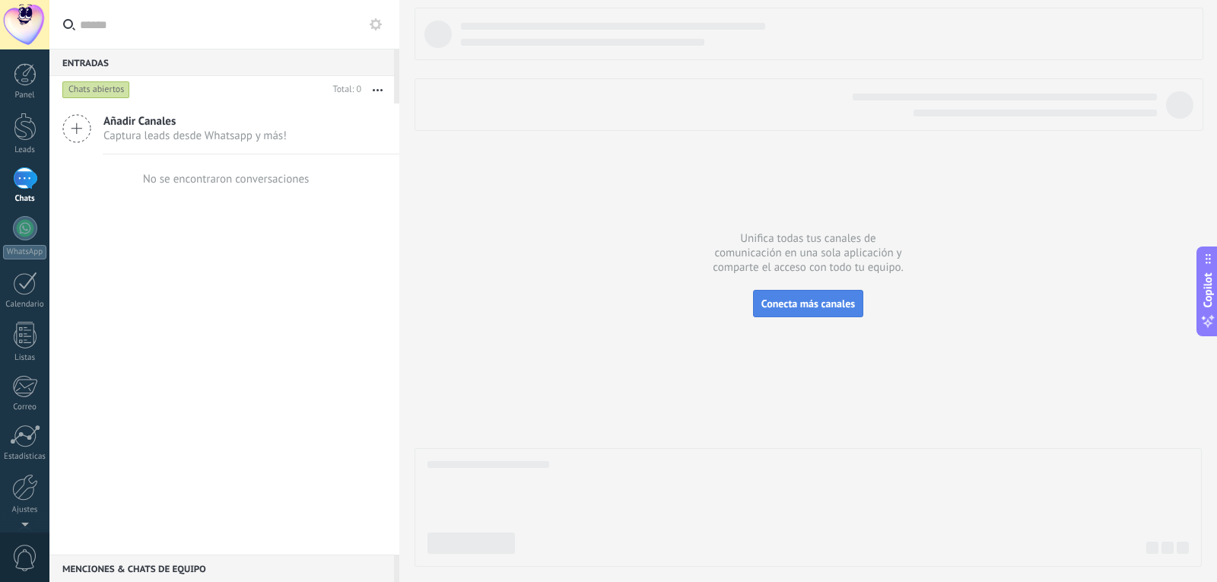
click at [774, 299] on span "Conecta más canales" at bounding box center [809, 304] width 94 height 14
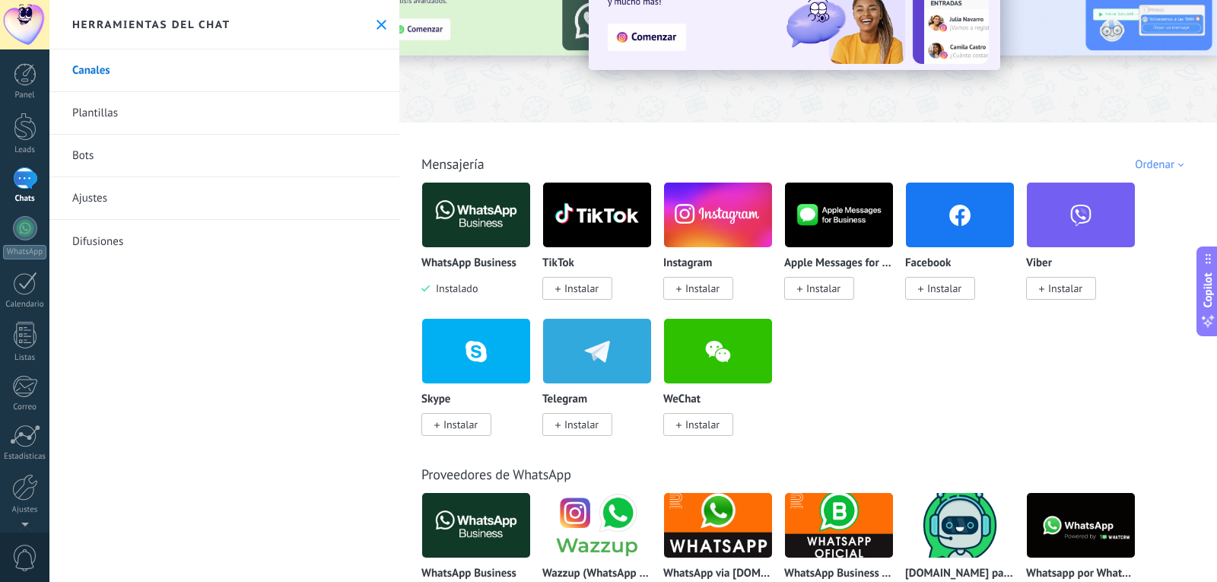
scroll to position [152, 0]
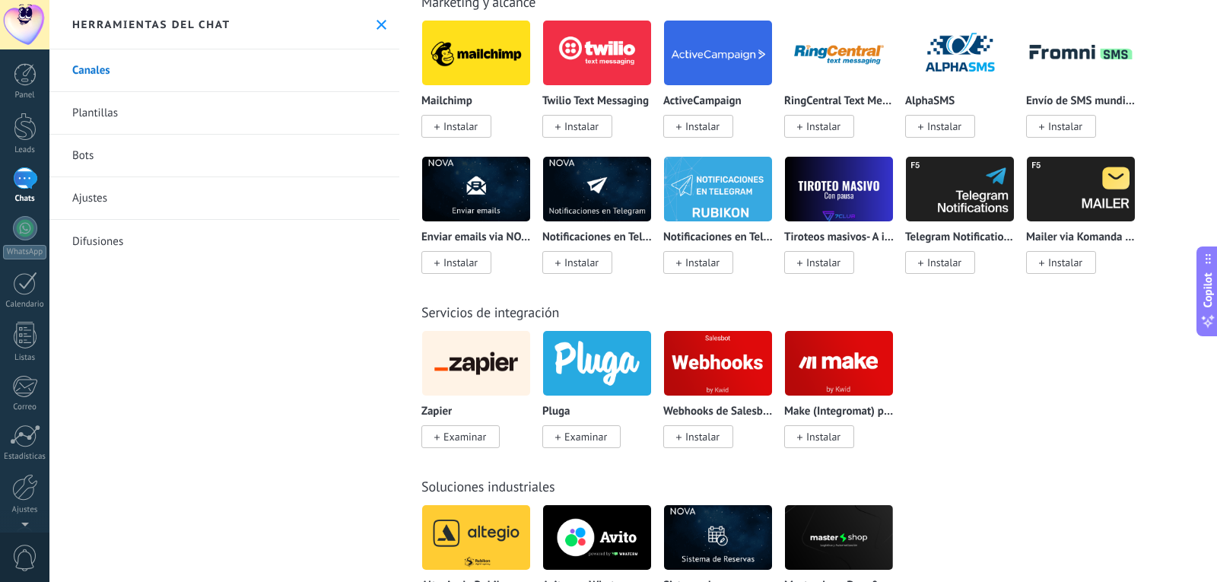
drag, startPoint x: 546, startPoint y: 290, endPoint x: 561, endPoint y: 251, distance: 41.7
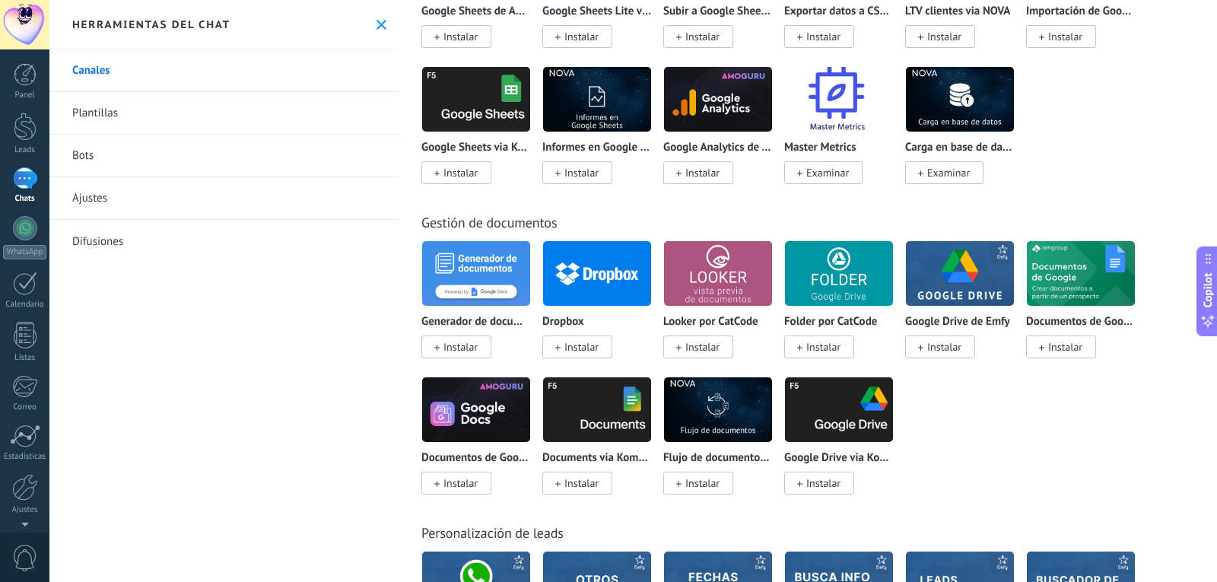
scroll to position [6187, 0]
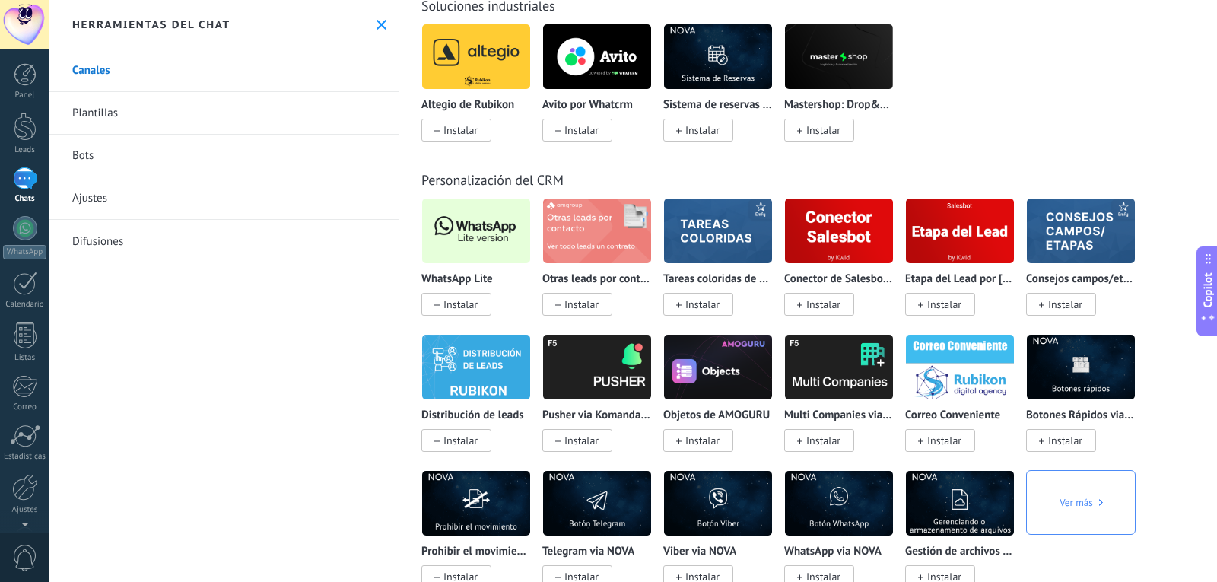
drag, startPoint x: 1008, startPoint y: 392, endPoint x: 1046, endPoint y: 350, distance: 56.6
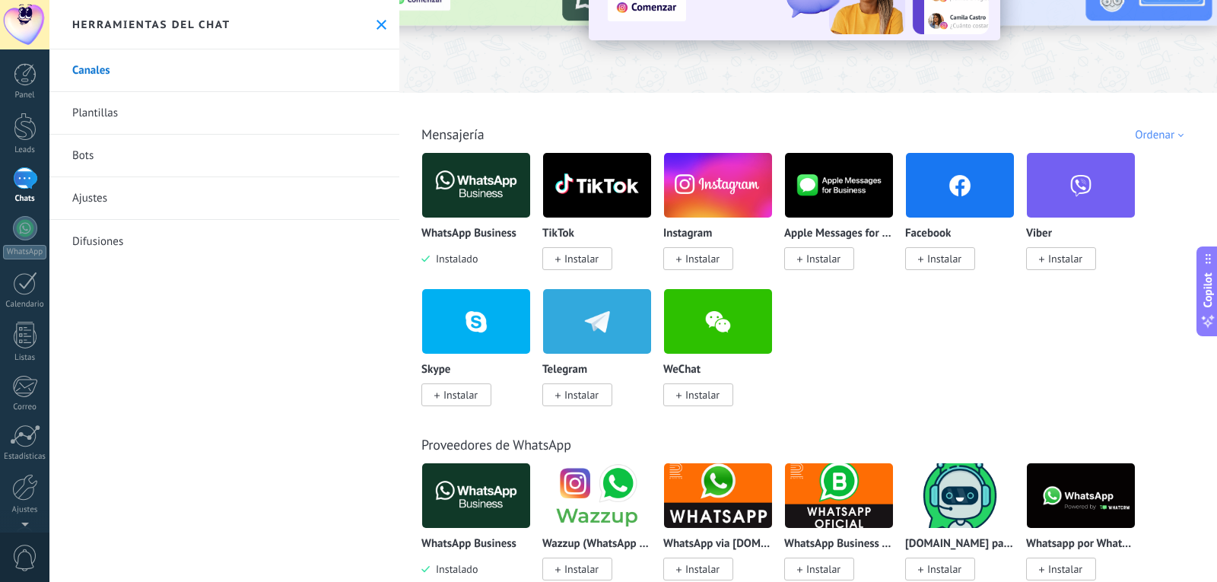
scroll to position [0, 0]
